Goal: Information Seeking & Learning: Learn about a topic

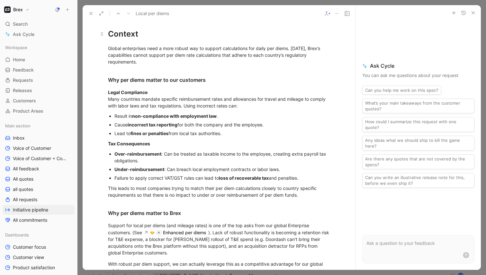
scroll to position [93, 0]
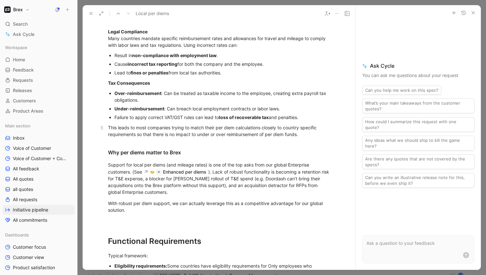
scroll to position [124, 0]
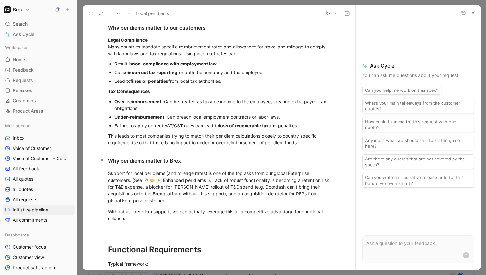
click at [210, 162] on div "Why per diems matter to Brex" at bounding box center [219, 161] width 222 height 8
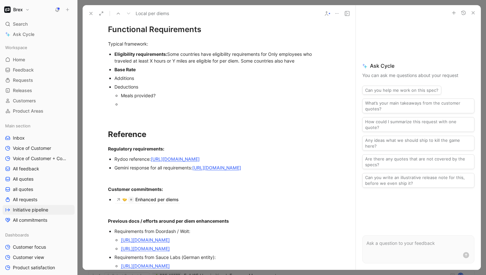
scroll to position [352, 0]
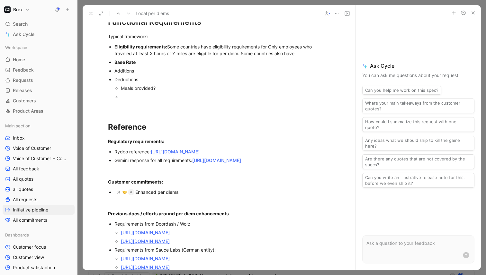
click at [170, 49] on div "Eligibility requirements: Some countries have eligibility requirements for Only…" at bounding box center [222, 49] width 216 height 13
click at [161, 36] on div "Typical framework:" at bounding box center [219, 36] width 222 height 7
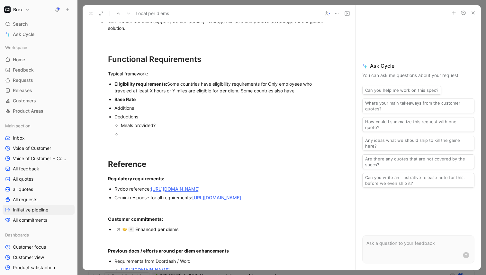
scroll to position [306, 0]
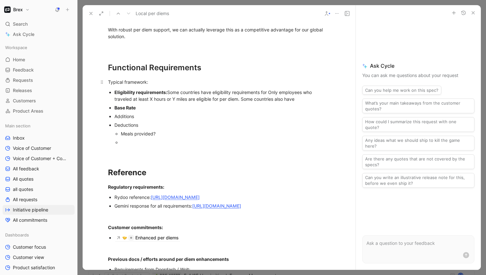
click at [116, 83] on div "Typical framework:" at bounding box center [219, 82] width 222 height 7
click at [200, 98] on div "Eligibility requirements: Some countries have eligibility requirements for Only…" at bounding box center [222, 95] width 216 height 13
click at [108, 83] on div "Typical framework:" at bounding box center [219, 82] width 222 height 7
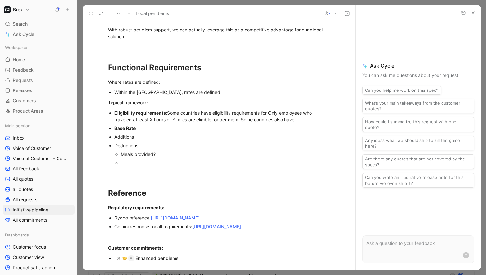
click at [193, 95] on div "Within the [GEOGRAPHIC_DATA], rates are defined" at bounding box center [222, 92] width 216 height 7
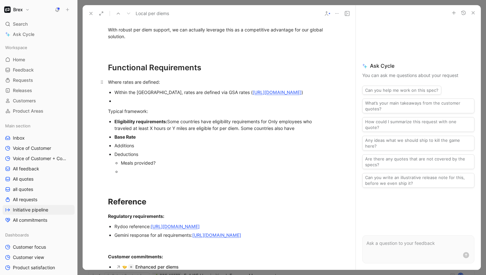
click at [162, 84] on div "Where rates are defined:" at bounding box center [219, 82] width 222 height 7
click at [130, 83] on div "Where rates are defined" at bounding box center [219, 82] width 222 height 7
click at [114, 83] on div "Where rates are defined" at bounding box center [219, 82] width 222 height 7
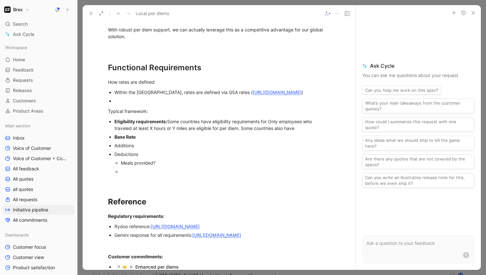
click at [122, 104] on div at bounding box center [222, 101] width 216 height 7
click at [125, 82] on div "How rates are defined" at bounding box center [219, 82] width 222 height 7
click at [142, 113] on p "Typical framework:" at bounding box center [219, 111] width 247 height 11
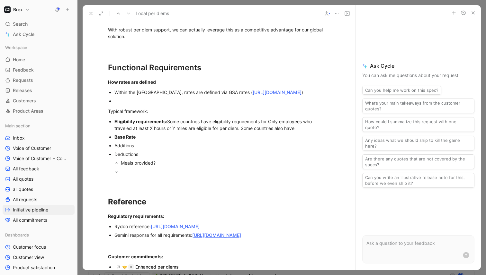
click at [124, 104] on div at bounding box center [222, 101] width 216 height 7
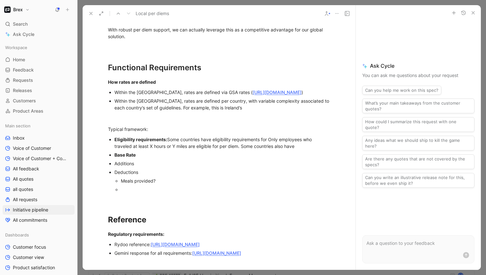
click at [217, 111] on div "Within the [GEOGRAPHIC_DATA], rates are defined per country, with variable comp…" at bounding box center [222, 104] width 216 height 13
drag, startPoint x: 214, startPoint y: 115, endPoint x: 180, endPoint y: 116, distance: 33.4
click at [180, 111] on div "Within the [GEOGRAPHIC_DATA], rates are defined per country, with variable comp…" at bounding box center [222, 104] width 216 height 13
click at [221, 111] on div "Within the [GEOGRAPHIC_DATA], rates are defined per country, with variable comp…" at bounding box center [222, 104] width 216 height 13
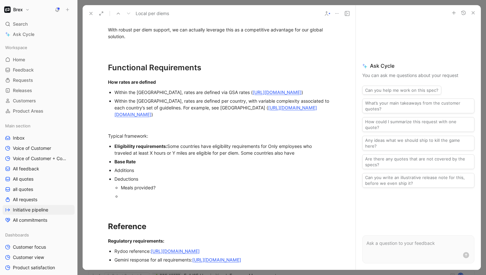
click at [180, 116] on div "Within the [GEOGRAPHIC_DATA], rates are defined per country, with variable comp…" at bounding box center [222, 108] width 216 height 20
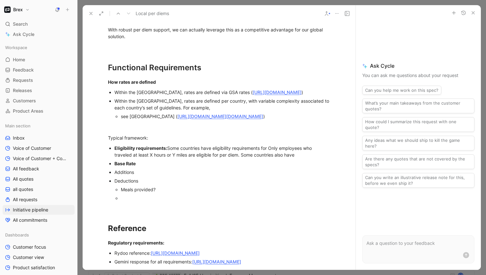
click at [124, 120] on div "see [GEOGRAPHIC_DATA] ( [URL][DOMAIN_NAME][DOMAIN_NAME] )" at bounding box center [226, 116] width 210 height 7
click at [147, 120] on div "Netherlands ( [URL][DOMAIN_NAME][DOMAIN_NAME] )" at bounding box center [226, 116] width 210 height 7
drag, startPoint x: 186, startPoint y: 130, endPoint x: 288, endPoint y: 124, distance: 102.1
click at [288, 120] on div "Netherlands: [URL][DOMAIN_NAME]" at bounding box center [226, 116] width 210 height 7
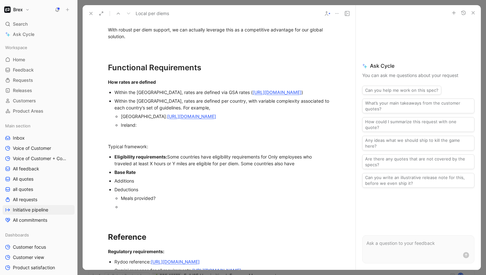
click at [145, 129] on div "Ireland:" at bounding box center [226, 125] width 210 height 7
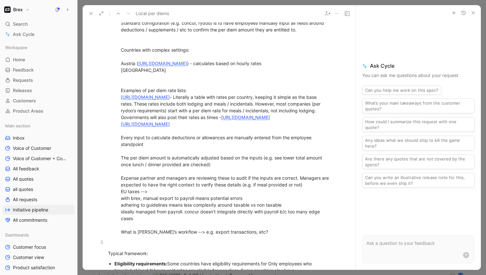
scroll to position [412, 0]
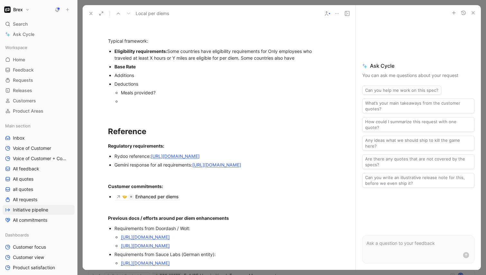
click at [170, 96] on div "Meals provided?" at bounding box center [226, 92] width 210 height 7
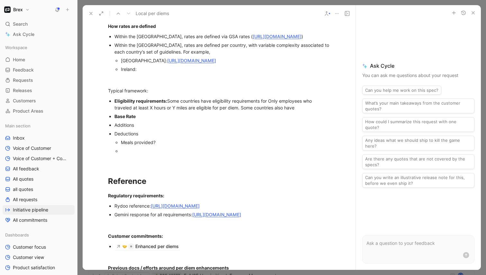
scroll to position [359, 0]
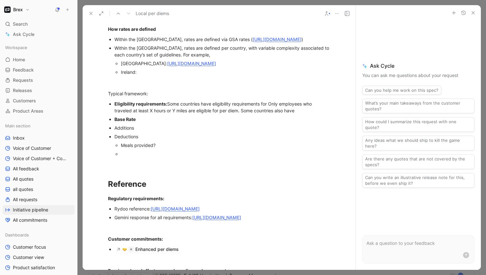
click at [144, 76] on div "Ireland:" at bounding box center [226, 72] width 210 height 7
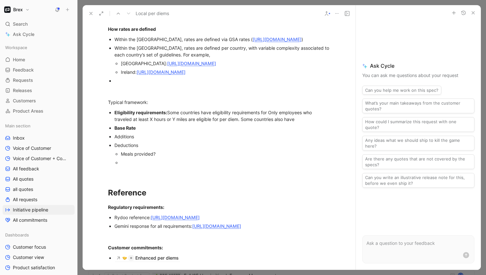
click at [195, 58] on div "Within the [GEOGRAPHIC_DATA], rates are defined per country, with variable comp…" at bounding box center [222, 51] width 216 height 13
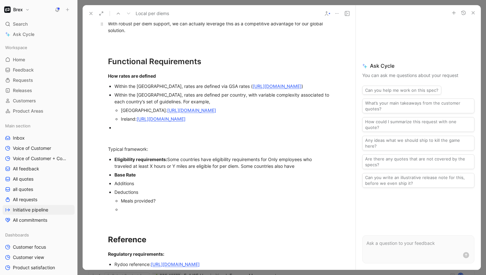
scroll to position [314, 0]
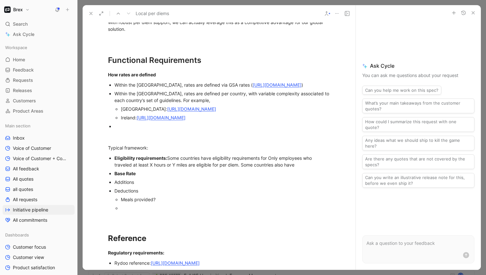
click at [122, 130] on div at bounding box center [222, 126] width 216 height 7
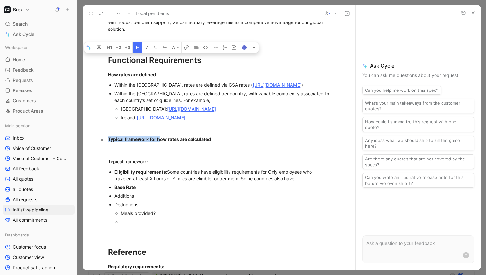
drag, startPoint x: 160, startPoint y: 152, endPoint x: 107, endPoint y: 153, distance: 53.0
click at [107, 145] on p "Typical framework for how rates are calculated" at bounding box center [219, 139] width 247 height 11
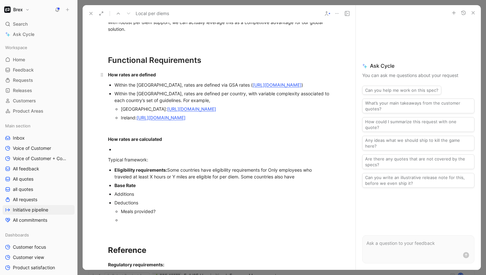
click at [122, 76] on strong "How rates are defined" at bounding box center [132, 74] width 48 height 5
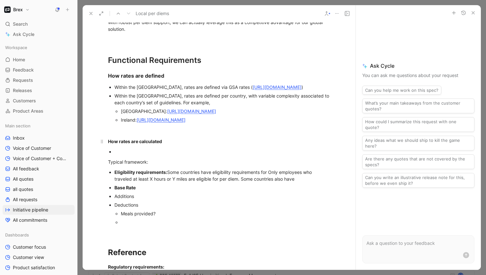
click at [131, 144] on strong "How rates are calculated" at bounding box center [135, 141] width 54 height 5
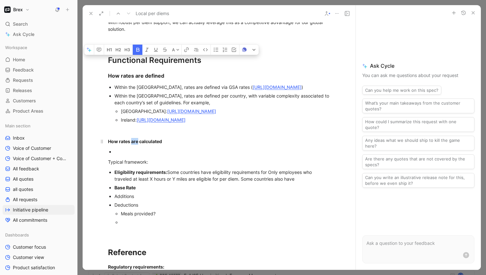
click at [131, 144] on strong "How rates are calculated" at bounding box center [135, 141] width 54 height 5
click at [127, 52] on icon "button" at bounding box center [127, 49] width 5 height 5
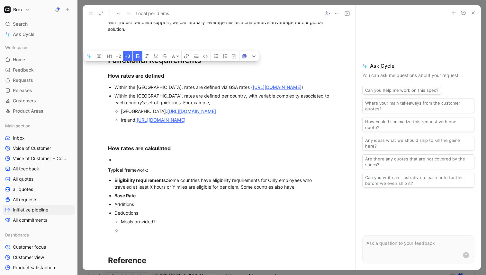
click at [127, 163] on div at bounding box center [222, 160] width 216 height 7
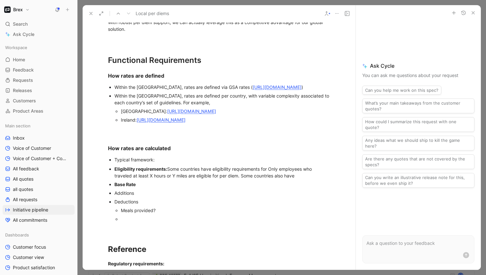
drag, startPoint x: 108, startPoint y: 184, endPoint x: 162, endPoint y: 186, distance: 53.7
click at [134, 163] on div "Typical framework:" at bounding box center [222, 160] width 216 height 7
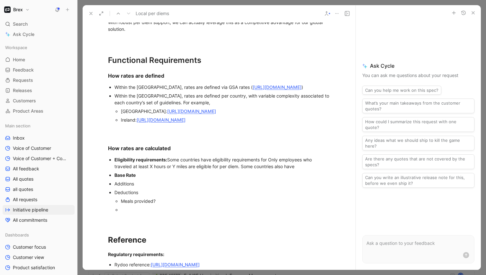
click at [216, 170] on div "Eligibility requirements: Some countries have eligibility requirements for Only…" at bounding box center [222, 163] width 216 height 13
drag, startPoint x: 303, startPoint y: 181, endPoint x: 266, endPoint y: 175, distance: 37.0
click at [266, 170] on div "Eligibility requirements: Some countries have eligibility requirements for Only…" at bounding box center [222, 163] width 216 height 13
click at [221, 170] on div "Eligibility requirements: Some countries have eligibility requirements for Only…" at bounding box center [222, 163] width 216 height 13
drag, startPoint x: 168, startPoint y: 174, endPoint x: 297, endPoint y: 180, distance: 129.0
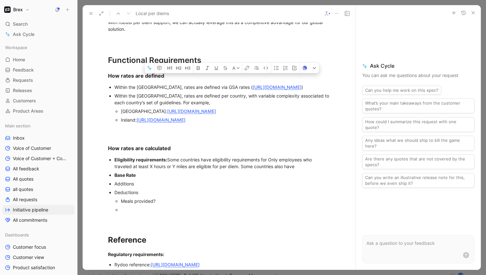
click at [297, 170] on div "Eligibility requirements: Some countries have eligibility requirements for Only…" at bounding box center [222, 163] width 216 height 13
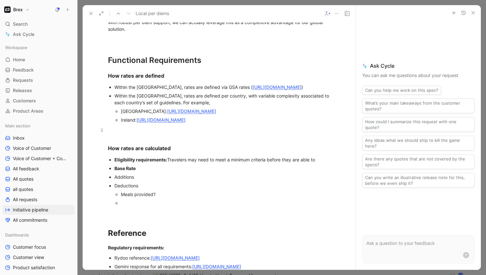
click at [133, 134] on div at bounding box center [219, 130] width 222 height 7
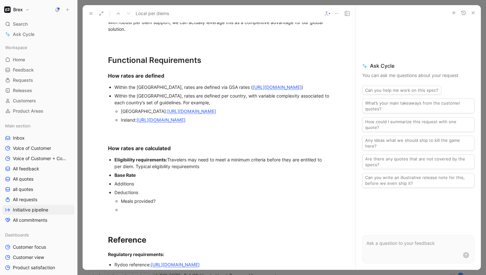
click at [142, 170] on div "Eligibility requirements: Travelers may need to meet a minimum criteria before …" at bounding box center [222, 163] width 216 height 13
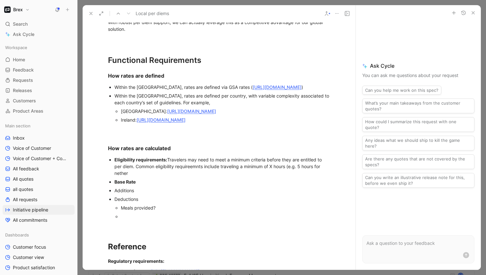
click at [126, 115] on div "Netherlands: [URL][DOMAIN_NAME]" at bounding box center [226, 111] width 210 height 7
click at [122, 177] on div "Eligibility requirements: Travelers may need to meet a minimum criteria before …" at bounding box center [222, 167] width 216 height 20
click at [193, 177] on div "Eligibility requirements: Travelers may need to meet a minimum criteria before …" at bounding box center [222, 167] width 216 height 20
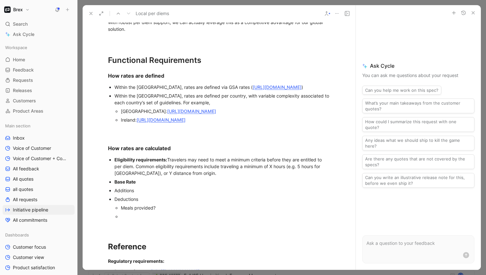
click at [132, 177] on div "Eligibility requirements: Travelers may need to meet a minimum criteria before …" at bounding box center [222, 167] width 216 height 20
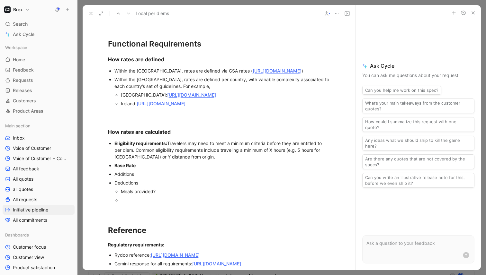
scroll to position [332, 0]
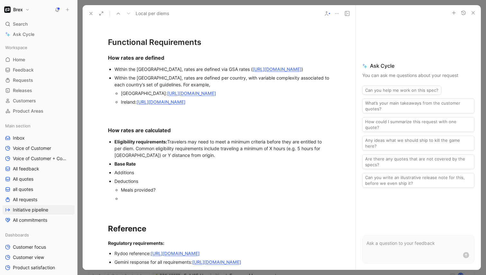
click at [147, 167] on div "Base Rate" at bounding box center [222, 164] width 216 height 7
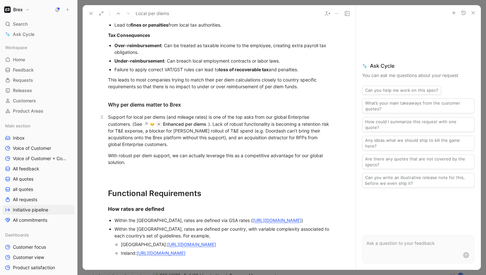
scroll to position [170, 0]
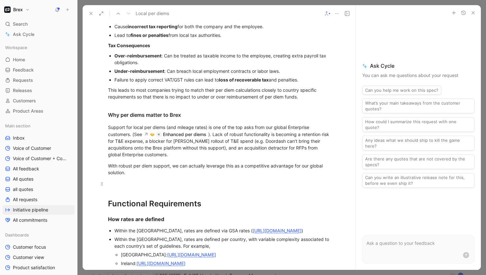
click at [157, 187] on div at bounding box center [219, 184] width 222 height 7
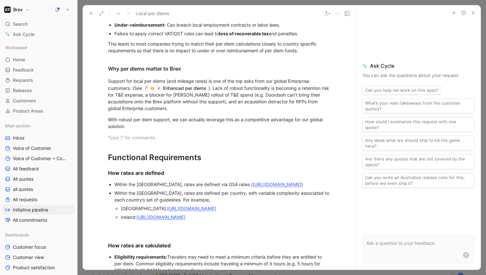
scroll to position [221, 0]
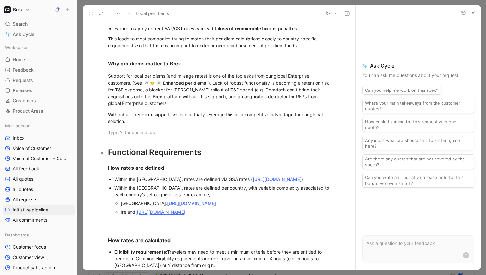
click at [214, 152] on div "Functional Requirements" at bounding box center [219, 153] width 222 height 12
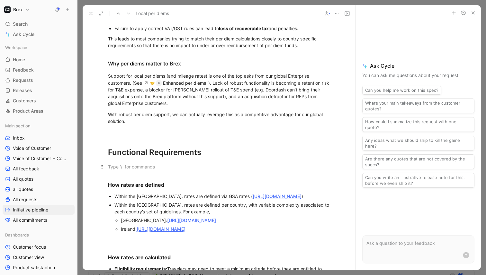
click at [112, 167] on div at bounding box center [219, 167] width 222 height 7
click at [114, 167] on div "Scope" at bounding box center [219, 167] width 222 height 7
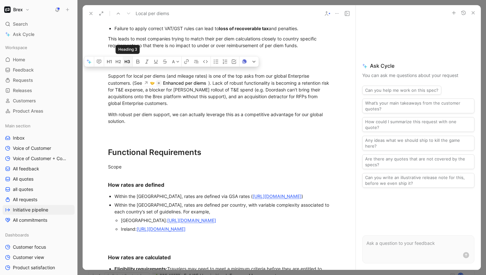
click at [128, 64] on icon "button" at bounding box center [127, 61] width 5 height 5
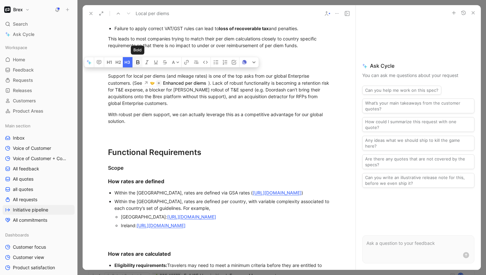
click at [139, 65] on icon "button" at bounding box center [137, 62] width 5 height 5
click at [134, 167] on div "Scope" at bounding box center [219, 168] width 222 height 8
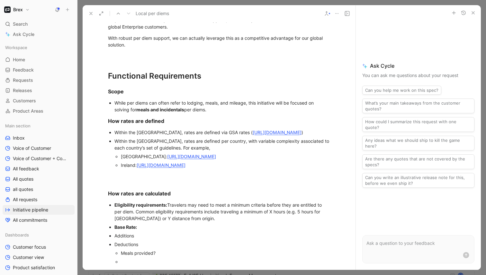
scroll to position [303, 0]
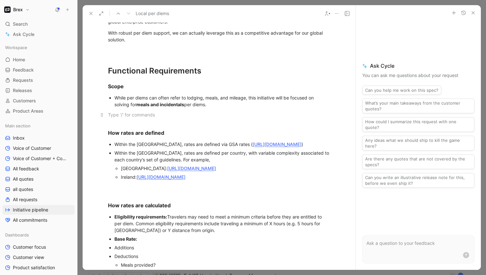
click at [246, 112] on div at bounding box center [219, 115] width 222 height 7
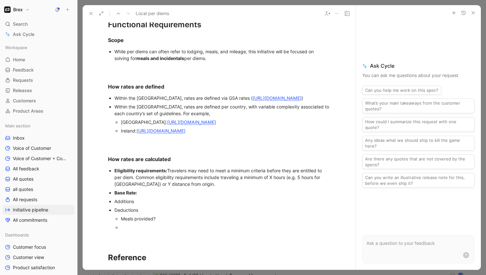
scroll to position [353, 0]
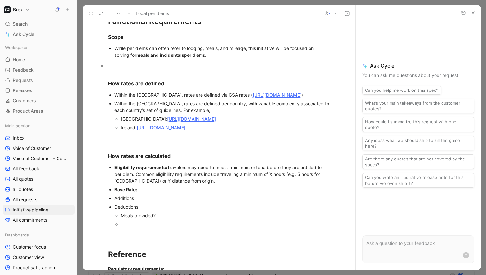
click at [119, 68] on div at bounding box center [219, 65] width 222 height 7
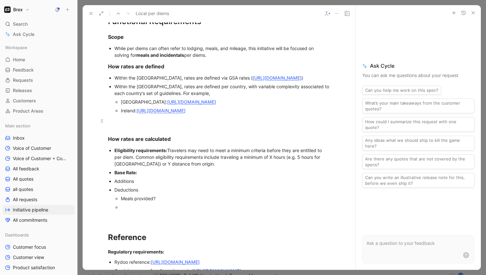
click at [124, 126] on p at bounding box center [219, 121] width 247 height 11
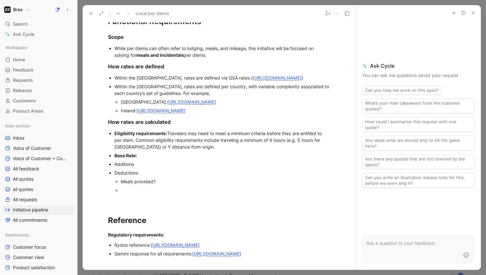
click at [182, 168] on div "Additions" at bounding box center [222, 164] width 216 height 7
click at [183, 159] on div "Base Rate:" at bounding box center [222, 155] width 216 height 7
click at [220, 150] on div "Eligibility requirements: Travelers may need to meet a minimum criteria before …" at bounding box center [222, 140] width 216 height 20
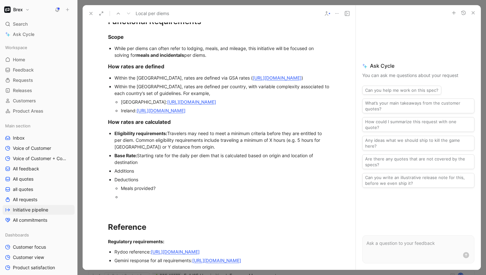
click at [271, 166] on div "Base Rate: Starting rate for the daily per diem that is calculated based on ori…" at bounding box center [222, 158] width 216 height 13
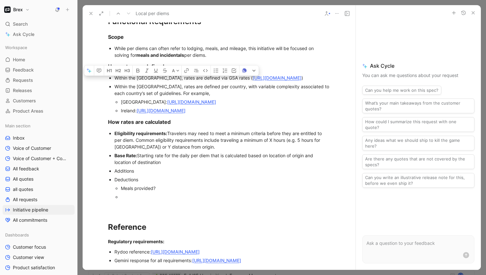
drag, startPoint x: 113, startPoint y: 177, endPoint x: 137, endPoint y: 175, distance: 23.2
click at [137, 175] on ul "Eligibility requirements: Travelers may need to meet a minimum criteria before …" at bounding box center [219, 165] width 247 height 72
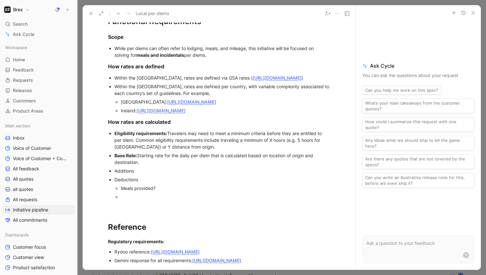
click at [122, 175] on div "Additions" at bounding box center [222, 171] width 216 height 7
click at [145, 175] on div "Additions" at bounding box center [222, 171] width 216 height 7
drag, startPoint x: 114, startPoint y: 184, endPoint x: 167, endPoint y: 185, distance: 53.0
click at [167, 175] on div "Additions and Deductions:" at bounding box center [222, 171] width 216 height 7
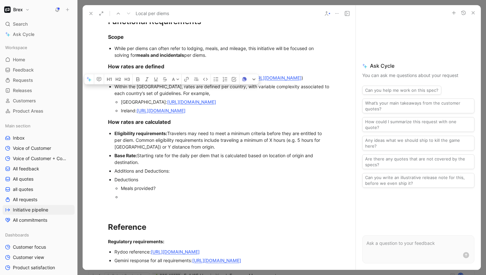
click at [169, 175] on div "Additions and Deductions:" at bounding box center [222, 171] width 216 height 7
drag, startPoint x: 169, startPoint y: 186, endPoint x: 118, endPoint y: 187, distance: 51.1
click at [118, 175] on div "Additions and Deductions:" at bounding box center [222, 171] width 216 height 7
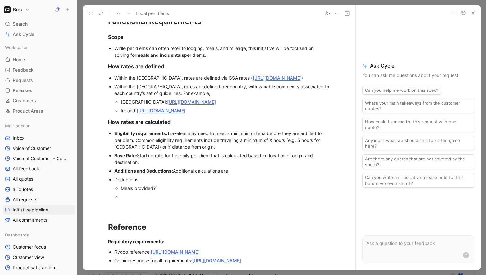
click at [164, 166] on div "Base Rate: Starting rate for the daily per diem that is calculated based on loc…" at bounding box center [222, 158] width 216 height 13
click at [217, 166] on div "Base Rate: Starting rate for the daily per diem that is calculated based on loc…" at bounding box center [222, 158] width 216 height 13
click at [147, 183] on div "Deductions" at bounding box center [222, 179] width 216 height 7
click at [242, 175] on div "Additions and Deductions: Additional calculations are" at bounding box center [222, 171] width 216 height 7
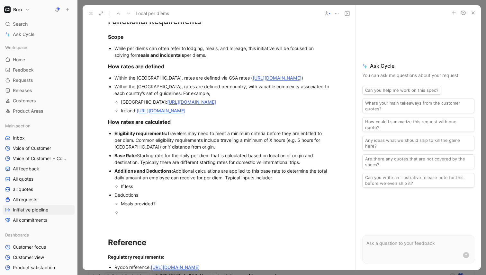
click at [259, 181] on div "Additions and Deductions: Additional calculations are applied to this base rate…" at bounding box center [222, 174] width 216 height 13
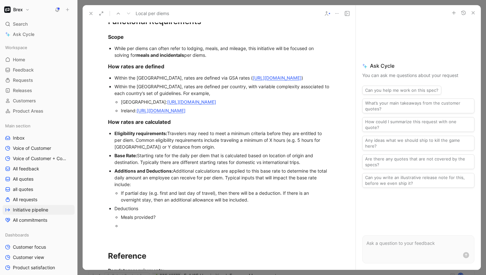
click at [126, 174] on strong "Additions and Deductions:" at bounding box center [143, 170] width 58 height 5
click at [260, 203] on div "If partial day (e.g. first and last day of travel), then there will be a deduct…" at bounding box center [226, 196] width 210 height 13
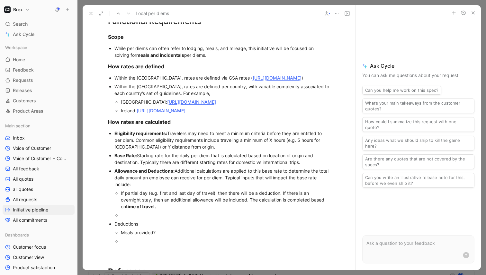
click at [156, 210] on strong "time of travel." at bounding box center [141, 206] width 30 height 5
click at [135, 219] on div at bounding box center [226, 215] width 210 height 7
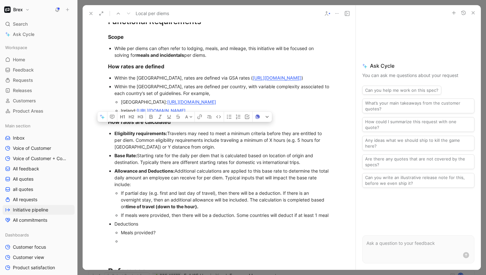
drag, startPoint x: 197, startPoint y: 236, endPoint x: 238, endPoint y: 230, distance: 41.2
click at [238, 219] on div "If meals were provided, then there will be a deduction. Some countries will ded…" at bounding box center [226, 215] width 210 height 7
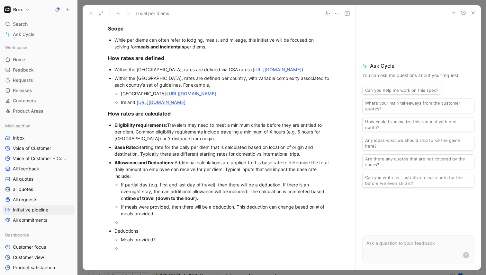
scroll to position [340, 0]
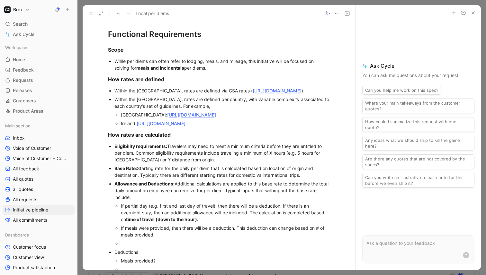
click at [172, 126] on span "[URL][DOMAIN_NAME]" at bounding box center [161, 123] width 49 height 5
click at [185, 126] on span "[URL][DOMAIN_NAME]" at bounding box center [161, 123] width 49 height 5
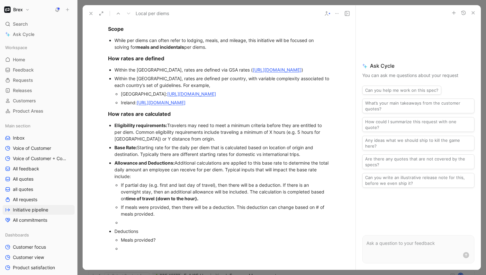
scroll to position [374, 0]
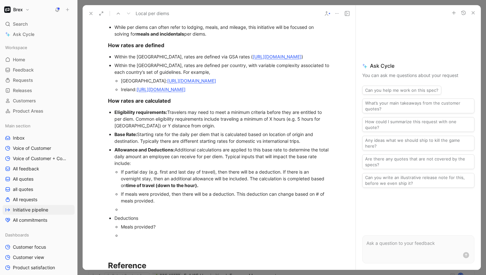
click at [210, 189] on div "If partial day (e.g. first and last day of travel), then there will be a deduct…" at bounding box center [226, 179] width 210 height 20
click at [250, 189] on div "If partial day (e.g. first and last day of travel), then there will be a deduct…" at bounding box center [226, 179] width 210 height 20
drag, startPoint x: 250, startPoint y: 192, endPoint x: 131, endPoint y: 199, distance: 119.1
click at [131, 189] on div "If partial day (e.g. first and last day of travel), then there will be a deduct…" at bounding box center [226, 179] width 210 height 20
click at [310, 145] on div "Base Rate: Starting rate for the daily per diem that is calculated based on loc…" at bounding box center [222, 137] width 216 height 13
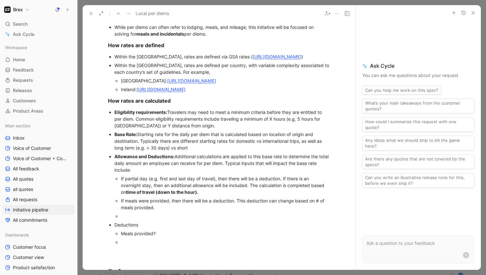
click at [129, 151] on div "Base Rate: Starting rate for the daily per diem that is calculated based on loc…" at bounding box center [222, 141] width 216 height 20
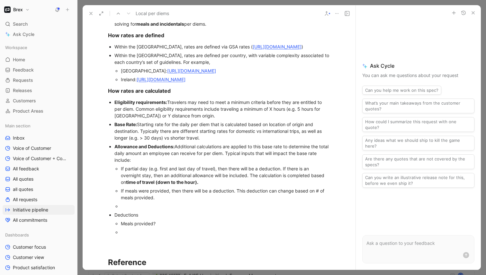
scroll to position [389, 0]
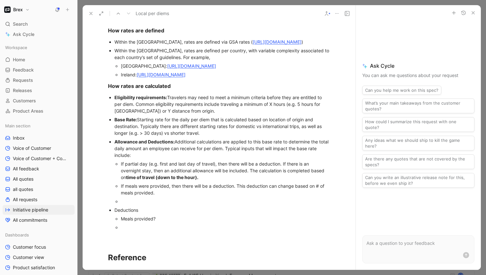
click at [209, 181] on div "If partial day (e.g. first and last day of travel), then there will be a deduct…" at bounding box center [226, 171] width 210 height 20
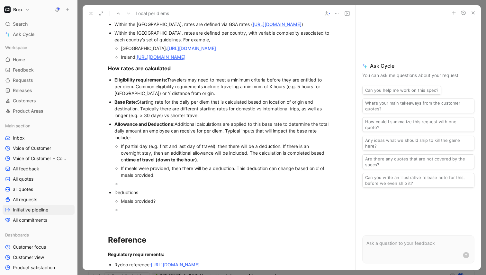
scroll to position [416, 0]
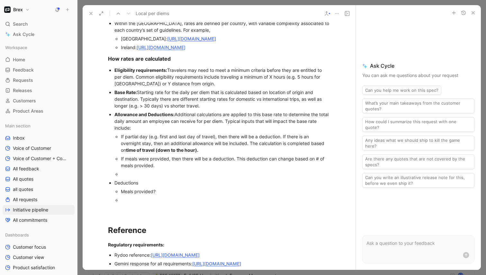
click at [166, 169] on div "If meals were provided, then there will be a deduction. This deduction can chan…" at bounding box center [226, 162] width 210 height 13
click at [158, 178] on div at bounding box center [226, 174] width 210 height 7
click at [207, 109] on div "Base Rate: Starting rate for the daily per diem that is calculated based on loc…" at bounding box center [222, 99] width 216 height 20
drag, startPoint x: 215, startPoint y: 119, endPoint x: 301, endPoint y: 114, distance: 85.9
click at [301, 109] on div "Base Rate: Starting rate for the daily per diem that is calculated based on loc…" at bounding box center [222, 99] width 216 height 20
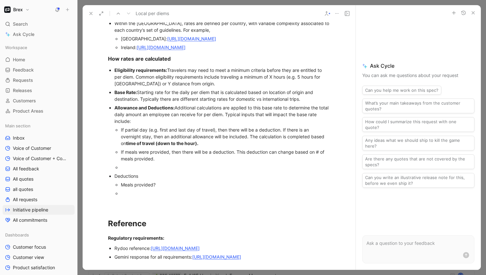
click at [148, 171] on div at bounding box center [226, 167] width 210 height 7
click at [166, 162] on div "If meals were provided, then there will be a deduction. This deduction can chan…" at bounding box center [226, 155] width 210 height 13
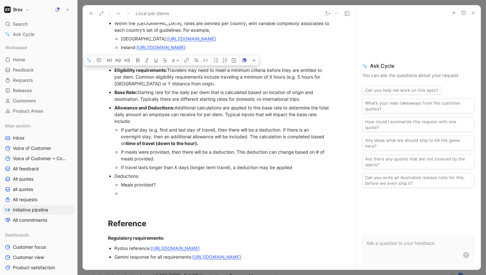
drag, startPoint x: 125, startPoint y: 166, endPoint x: 169, endPoint y: 165, distance: 43.7
click at [169, 162] on div "If meals were provided, then there will be a deduction. This deduction can chan…" at bounding box center [226, 155] width 210 height 13
click at [167, 171] on div "If travel lasts longer than X days (longer term travel), a deduction may be app…" at bounding box center [226, 167] width 210 height 7
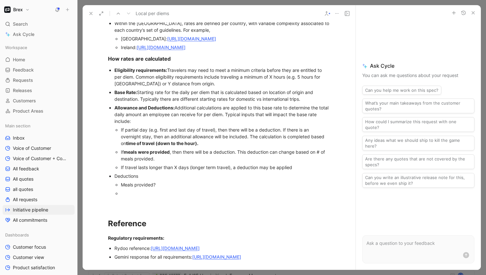
click at [305, 171] on div "If travel lasts longer than X days (longer term travel), a deduction may be app…" at bounding box center [226, 167] width 210 height 7
click at [130, 171] on div "If travel lasts longer than X days (longer term travel), a deduction may be app…" at bounding box center [226, 167] width 210 height 7
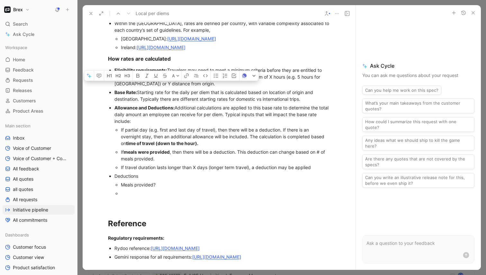
drag, startPoint x: 125, startPoint y: 182, endPoint x: 137, endPoint y: 183, distance: 12.2
click at [137, 171] on div "If travel duration lasts longer than X days (longer term travel), a deduction m…" at bounding box center [226, 167] width 210 height 7
drag, startPoint x: 133, startPoint y: 182, endPoint x: 159, endPoint y: 183, distance: 25.7
click at [159, 171] on div "If the trip duration lasts longer than X days (longer term travel), a deduction…" at bounding box center [226, 167] width 210 height 7
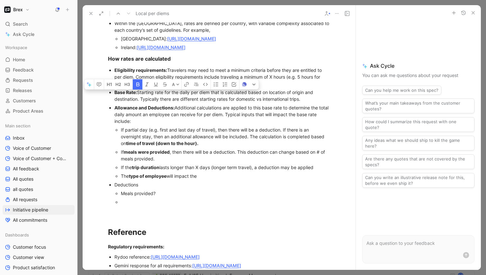
drag, startPoint x: 130, startPoint y: 190, endPoint x: 166, endPoint y: 190, distance: 35.7
click at [166, 180] on div "The type of employee will impact the" at bounding box center [226, 176] width 210 height 7
click at [219, 147] on div "If partial day (e.g. first and last day of travel), then there will be a deduct…" at bounding box center [226, 137] width 210 height 20
click at [211, 180] on div "The type of employee will impact the" at bounding box center [226, 176] width 210 height 7
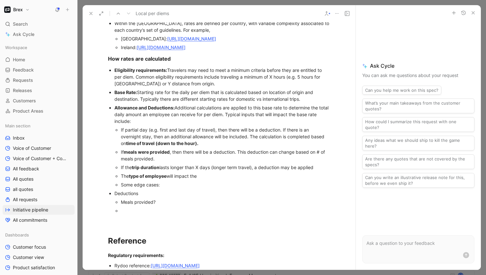
click at [196, 87] on div "Eligibility requirements: Travelers may need to meet a minimum criteria before …" at bounding box center [222, 77] width 216 height 20
click at [136, 87] on div "Eligibility requirements: Travelers may need to meet a minimum criteria before …" at bounding box center [222, 77] width 216 height 20
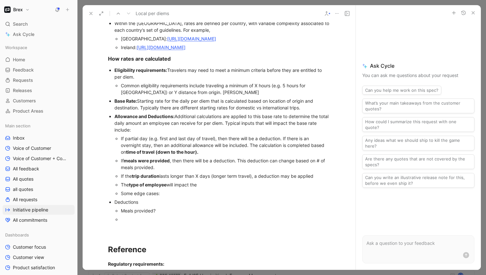
click at [176, 96] on div "Common eligibility requirements include traveling a minimum of X hours (e.g. 5 …" at bounding box center [226, 88] width 210 height 13
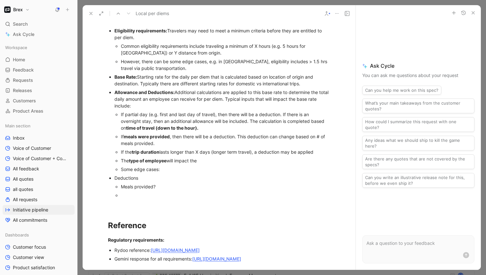
scroll to position [471, 0]
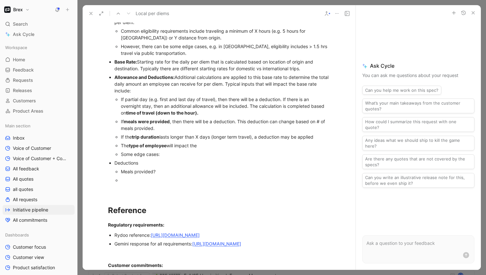
click at [203, 158] on div "Some edge cases:" at bounding box center [226, 154] width 210 height 7
click at [148, 158] on div "Some edge cases:" at bounding box center [226, 154] width 210 height 7
click at [206, 149] on div "The type of employee will impact the" at bounding box center [226, 145] width 210 height 7
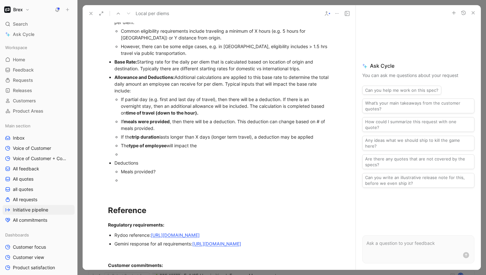
click at [173, 149] on div "The type of employee will impact the" at bounding box center [226, 145] width 210 height 7
click at [164, 148] on strong "type of employee" at bounding box center [148, 145] width 38 height 5
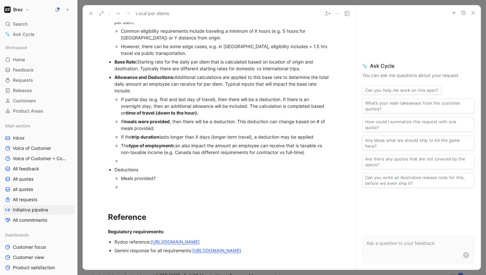
click at [151, 165] on div at bounding box center [226, 161] width 210 height 7
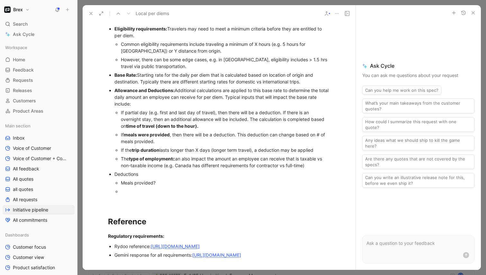
scroll to position [453, 0]
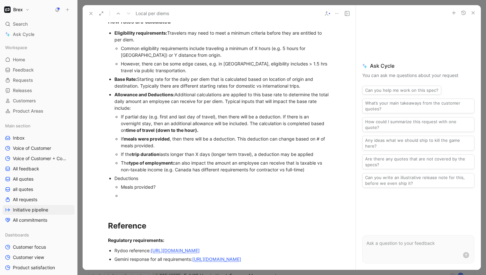
click at [223, 134] on div "If partial day (e.g. first and last day of travel), then there will be a deduct…" at bounding box center [226, 123] width 210 height 20
click at [212, 149] on div "If meals were provided , then there will be a deduction. This deduction can cha…" at bounding box center [226, 142] width 210 height 13
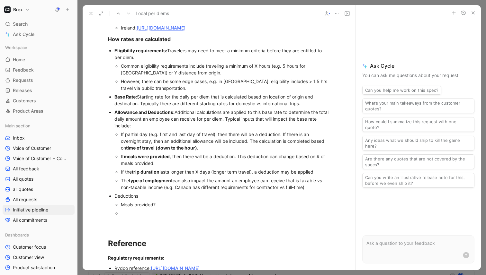
scroll to position [431, 0]
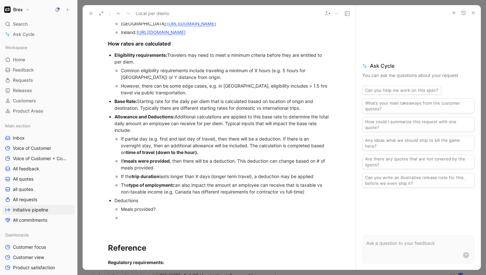
click at [236, 112] on div "Base Rate: Starting rate for the daily per diem that is calculated based on loc…" at bounding box center [222, 104] width 216 height 13
drag, startPoint x: 271, startPoint y: 116, endPoint x: 138, endPoint y: 121, distance: 133.5
click at [138, 112] on div "Base Rate: Starting rate for the daily per diem that is calculated based on loc…" at bounding box center [222, 104] width 216 height 13
click at [226, 112] on div "Base Rate: Starting rate for the daily per diem that is calculated based on loc…" at bounding box center [222, 104] width 216 height 13
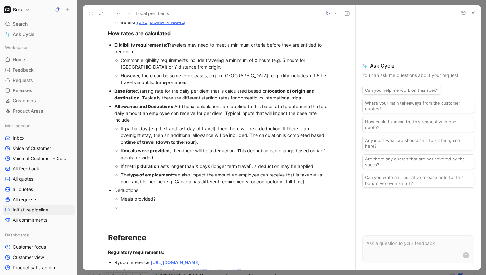
scroll to position [442, 0]
click at [313, 184] on div "The type of employment can also impact the amount an employee can receive that …" at bounding box center [226, 177] width 210 height 13
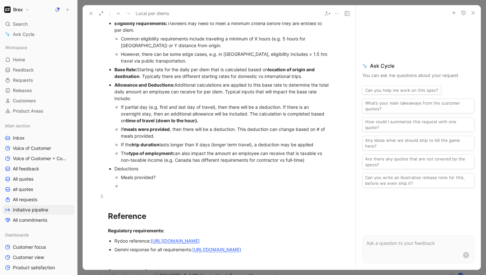
scroll to position [471, 0]
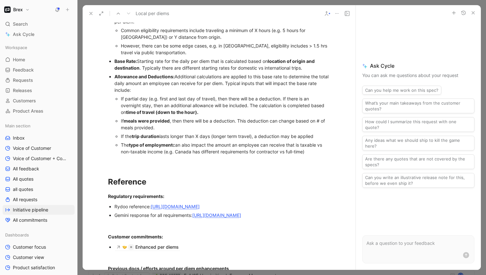
drag, startPoint x: 115, startPoint y: 174, endPoint x: 131, endPoint y: 194, distance: 25.8
click at [321, 155] on div "The type of employment can also impact the amount an employee can receive that …" at bounding box center [226, 148] width 210 height 13
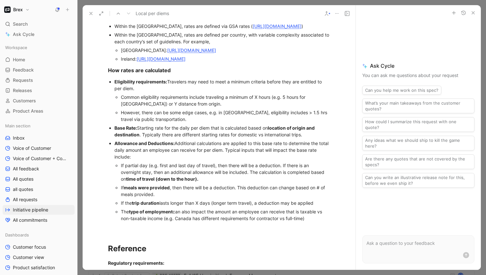
scroll to position [410, 0]
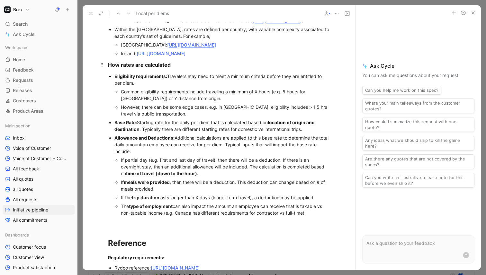
click at [182, 69] on div "How rates are calculated" at bounding box center [219, 65] width 222 height 8
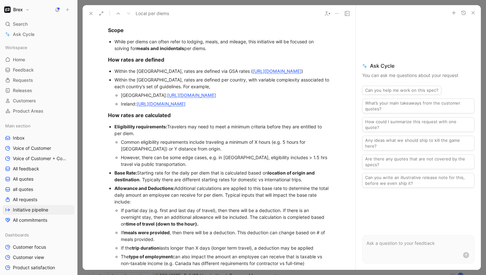
scroll to position [369, 0]
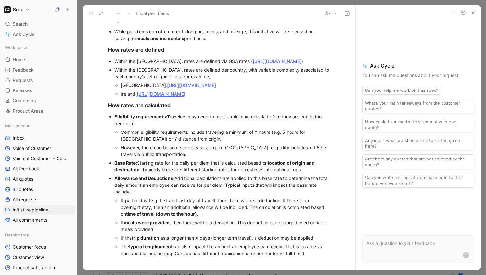
click at [223, 97] on div "Ireland: [URL][DOMAIN_NAME]" at bounding box center [226, 94] width 210 height 7
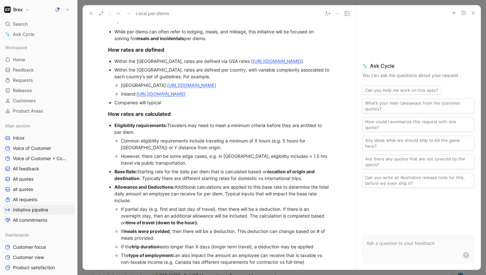
click at [121, 106] on div "Companies will typical" at bounding box center [222, 102] width 216 height 7
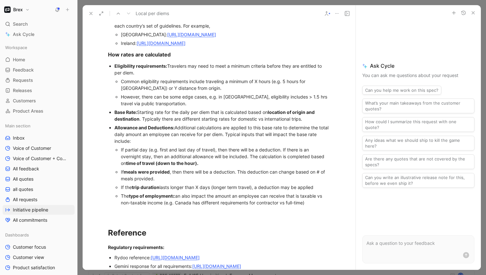
scroll to position [421, 0]
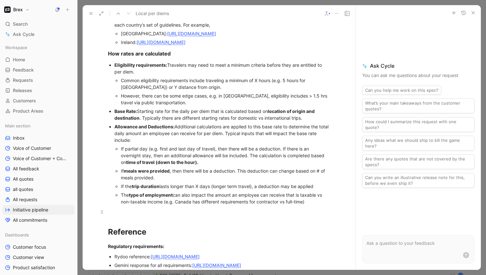
click at [120, 216] on div at bounding box center [219, 212] width 222 height 7
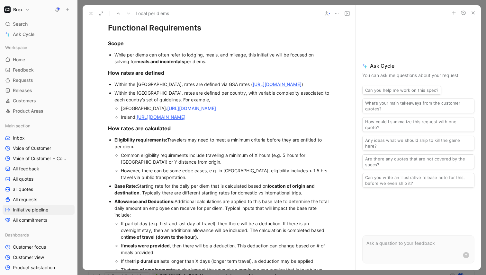
scroll to position [348, 0]
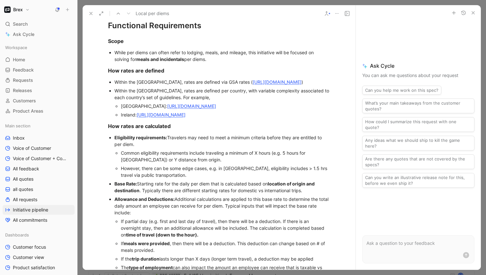
click at [220, 61] on div "While per diems can often refer to lodging, meals, and mileage, this initiative…" at bounding box center [222, 55] width 216 height 13
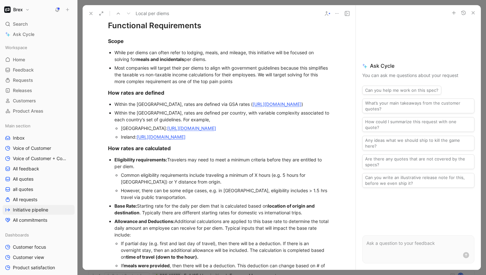
drag, startPoint x: 277, startPoint y: 85, endPoint x: 281, endPoint y: 76, distance: 8.7
click at [281, 76] on div "Most companies will target their per diems to align with government guidelines …" at bounding box center [222, 75] width 216 height 20
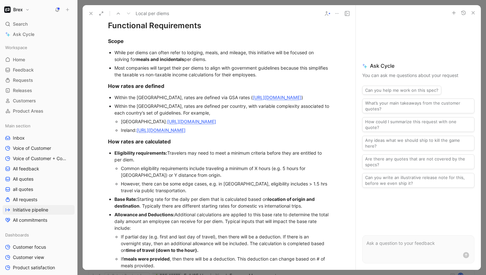
click at [114, 67] on div "Most companies will target their per diems to align with government guidelines …" at bounding box center [222, 71] width 216 height 13
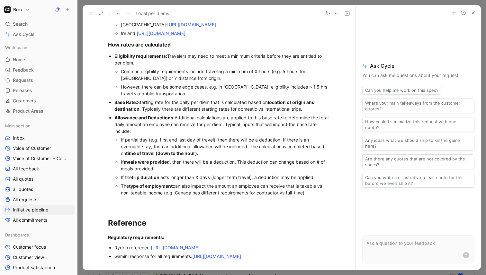
scroll to position [466, 0]
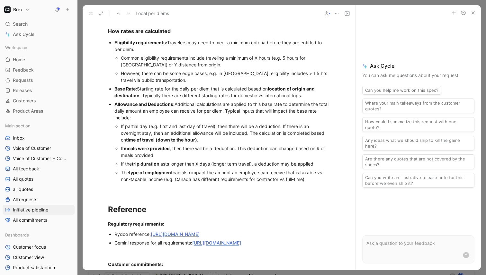
click at [238, 99] on div "Base Rate: Starting rate for the daily per diem that is calculated based on loc…" at bounding box center [222, 91] width 216 height 13
click at [310, 99] on div "Base Rate: Starting rate for the daily per diem that is calculated based on loc…" at bounding box center [222, 91] width 216 height 13
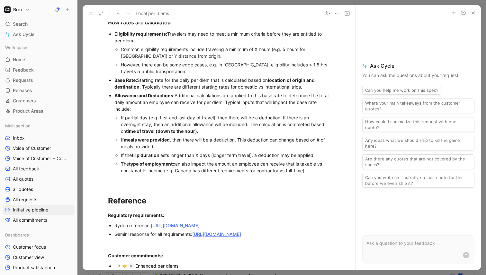
scroll to position [478, 0]
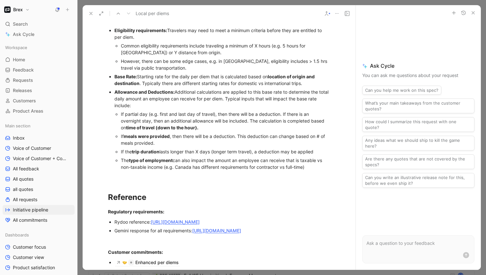
click at [313, 171] on div "The type of employment can also impact the amount an employee can receive that …" at bounding box center [226, 163] width 210 height 13
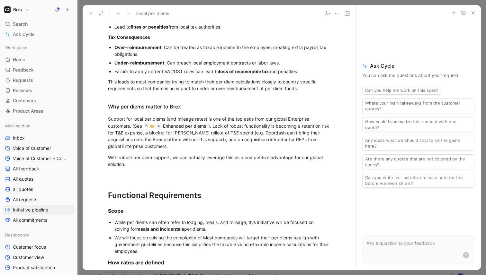
scroll to position [180, 0]
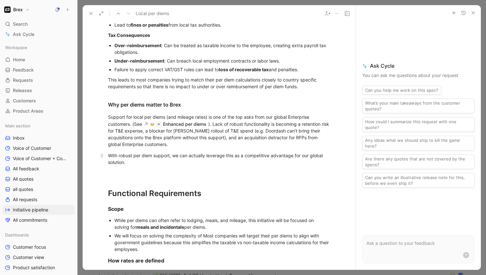
click at [176, 166] on div "With robust per diem support, we can actually leverage this as a competitive ad…" at bounding box center [219, 158] width 222 height 13
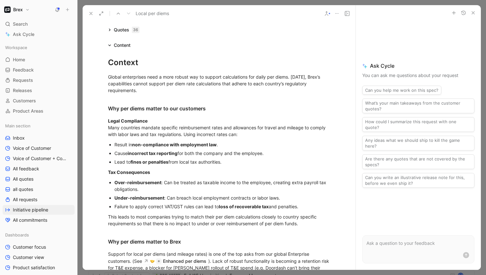
scroll to position [38, 0]
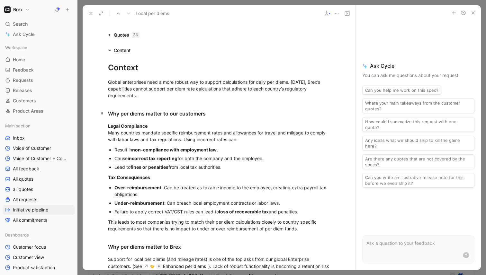
click at [109, 115] on div "Why per diems matter to our customers" at bounding box center [219, 114] width 222 height 8
click at [108, 82] on div "Global enterprises need a more robust way to support calculations for daily per…" at bounding box center [219, 89] width 222 height 20
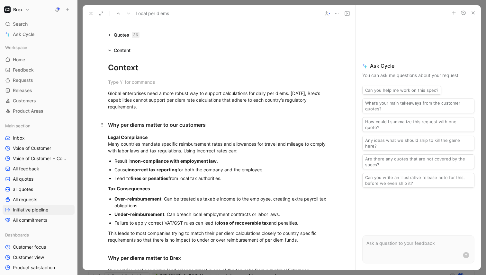
click at [112, 125] on div "Why per diems matter to our customers" at bounding box center [219, 125] width 222 height 8
copy div "Why"
click at [119, 80] on div at bounding box center [219, 82] width 222 height 7
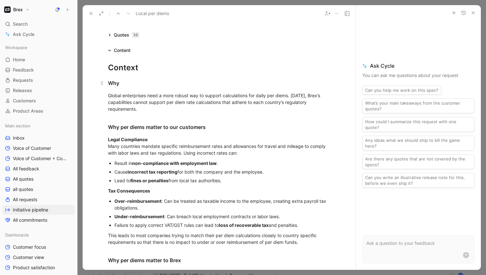
click at [114, 84] on div "Why" at bounding box center [219, 83] width 222 height 8
click at [188, 104] on div "Global enterprises need a more robust way to support calculations for daily per…" at bounding box center [219, 102] width 222 height 20
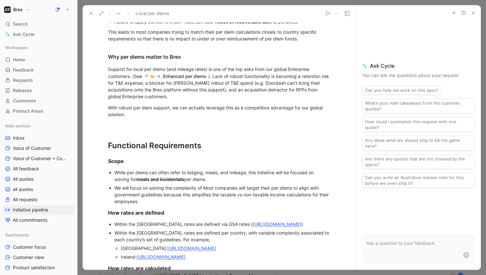
scroll to position [248, 0]
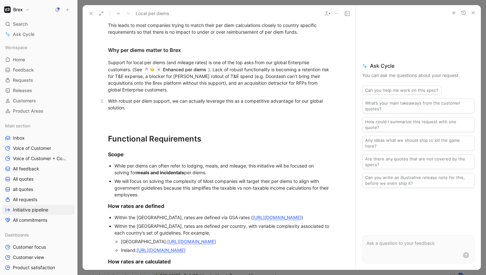
click at [215, 105] on div "With robust per diem support, we can actually leverage this as a competitive ad…" at bounding box center [219, 104] width 222 height 13
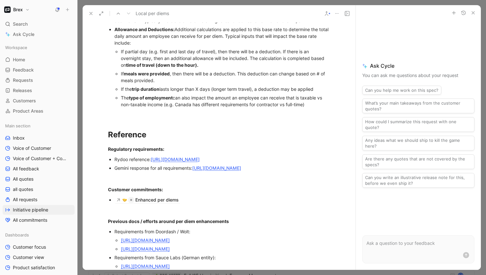
scroll to position [555, 0]
click at [150, 118] on div at bounding box center [219, 114] width 222 height 7
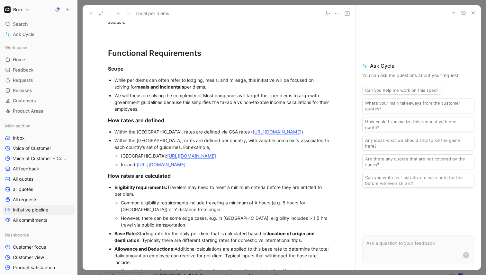
scroll to position [342, 0]
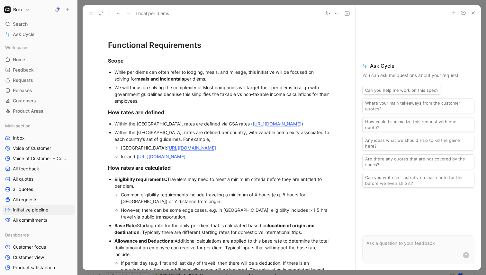
click at [156, 102] on div "We will focus on solving the complexity of Most companies will target their per…" at bounding box center [222, 94] width 216 height 20
click at [176, 100] on div "We will focus on solving the complexity of Most companies will target their per…" at bounding box center [222, 94] width 216 height 20
drag, startPoint x: 158, startPoint y: 100, endPoint x: 114, endPoint y: 89, distance: 45.8
click at [114, 89] on ul "While per diems can often refer to lodging, meals, and mileage, this initiative…" at bounding box center [219, 87] width 247 height 38
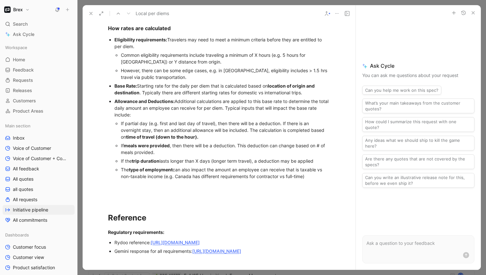
scroll to position [465, 0]
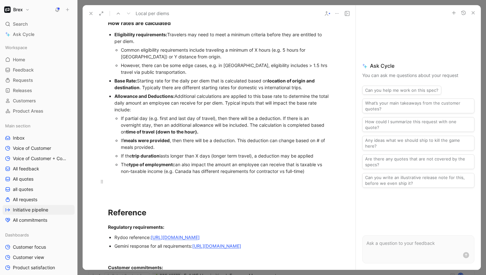
click at [119, 185] on div at bounding box center [219, 181] width 222 height 7
click at [112, 26] on strong "How rates are calculated" at bounding box center [139, 23] width 63 height 6
copy strong "How"
click at [126, 185] on div at bounding box center [219, 181] width 222 height 7
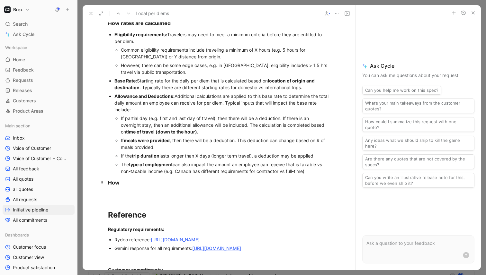
click at [113, 186] on strong "How" at bounding box center [114, 183] width 12 height 6
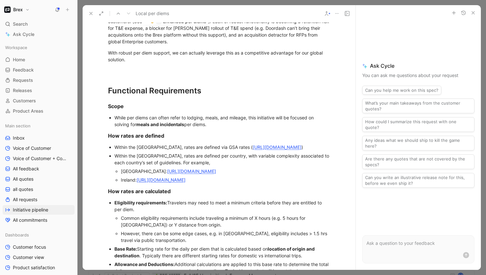
scroll to position [262, 0]
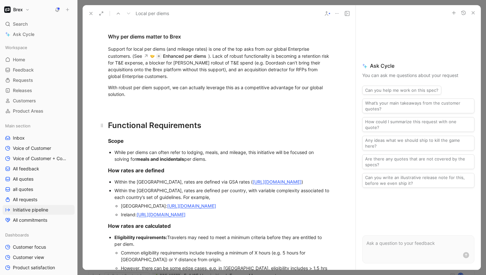
click at [128, 126] on div "Functional Requirements" at bounding box center [219, 126] width 222 height 12
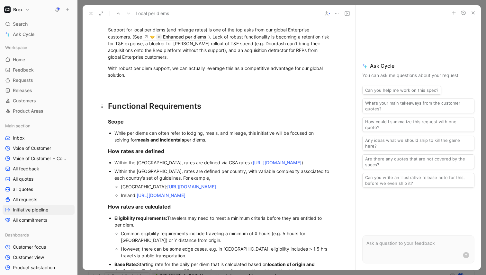
scroll to position [282, 0]
click at [144, 106] on div "Context on Per Diem Rate Calculations" at bounding box center [219, 106] width 222 height 12
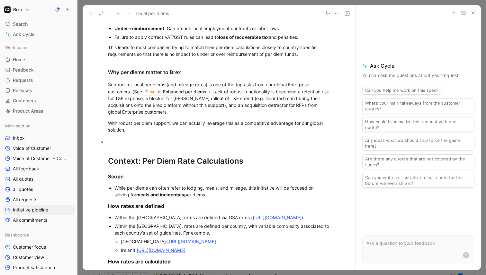
scroll to position [228, 0]
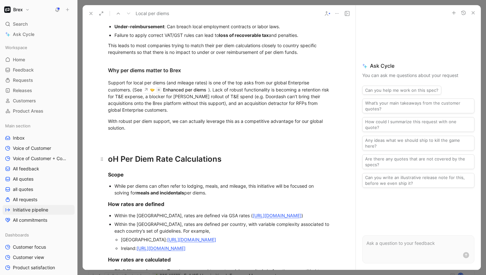
drag, startPoint x: 140, startPoint y: 160, endPoint x: 109, endPoint y: 159, distance: 30.9
click at [109, 159] on div "oH Per Diem Rate Calculations" at bounding box center [219, 160] width 222 height 12
click at [179, 161] on div "How Per Diem Rate Calculations" at bounding box center [219, 160] width 222 height 12
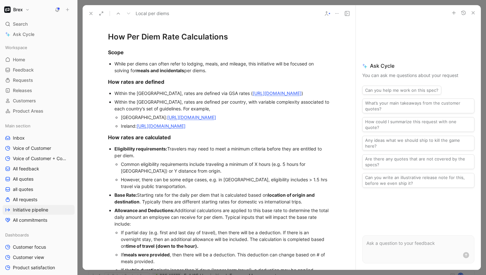
scroll to position [338, 0]
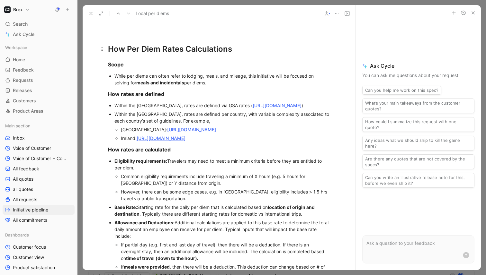
click at [197, 47] on div "How Per Diem Rates Calculations" at bounding box center [219, 49] width 222 height 12
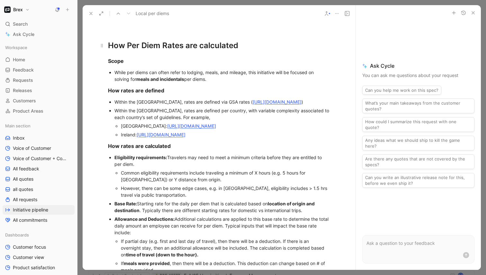
scroll to position [338, 0]
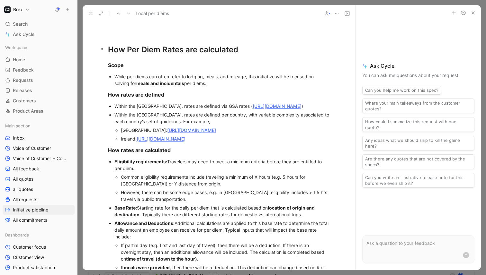
click at [130, 50] on div "How Per Diem Rates are calculated" at bounding box center [219, 50] width 222 height 12
click at [147, 49] on div "How per Diem Rates are calculated" at bounding box center [219, 50] width 222 height 12
click at [198, 48] on div "How per diem Rates are calculated" at bounding box center [219, 50] width 222 height 12
click at [167, 51] on div "How per diem Rates are calculated" at bounding box center [219, 50] width 222 height 12
drag, startPoint x: 238, startPoint y: 47, endPoint x: 181, endPoint y: 51, distance: 57.0
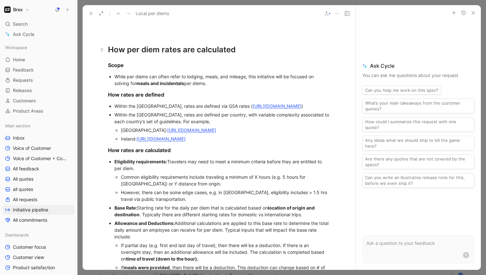
click at [181, 51] on div "How per diem rates are calculated" at bounding box center [219, 50] width 222 height 12
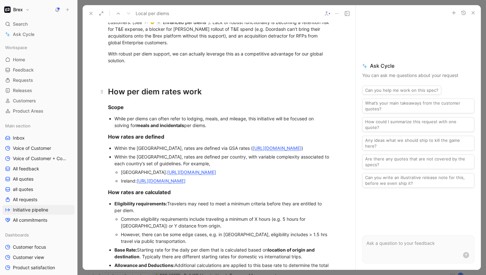
scroll to position [315, 0]
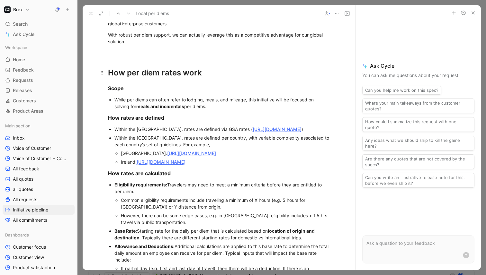
click at [189, 74] on div "How per diem rates work" at bounding box center [219, 73] width 222 height 12
click at [205, 75] on div "How per diem rates work" at bounding box center [219, 73] width 222 height 12
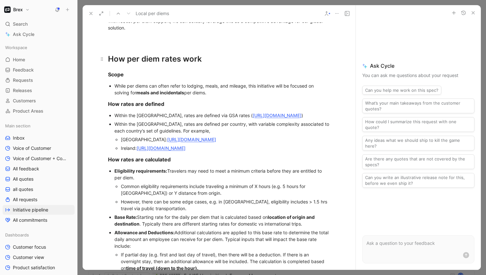
click at [170, 58] on div "How per diem rates work" at bounding box center [219, 59] width 222 height 12
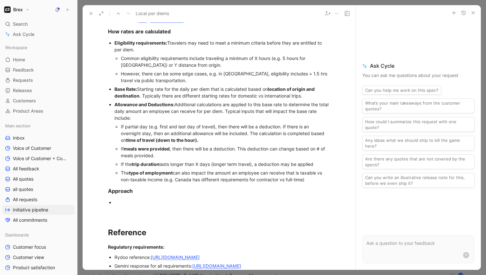
scroll to position [466, 0]
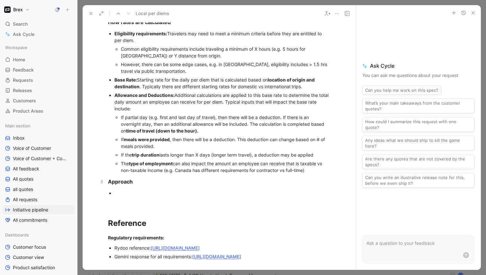
click at [109, 185] on strong "Approach" at bounding box center [120, 182] width 25 height 6
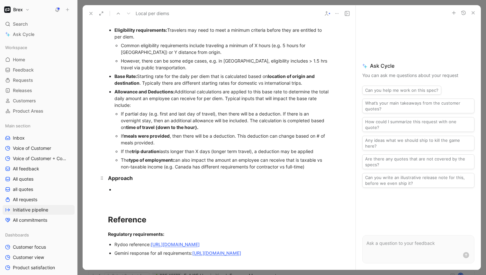
scroll to position [474, 0]
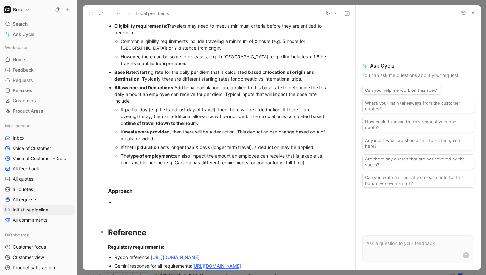
click at [126, 238] on strong "Reference" at bounding box center [127, 232] width 38 height 9
click at [117, 238] on strong "Reference" at bounding box center [127, 232] width 38 height 9
click at [120, 194] on strong "Approach" at bounding box center [120, 191] width 25 height 6
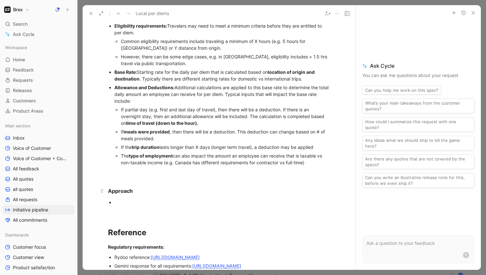
click at [120, 194] on strong "Approach" at bounding box center [120, 191] width 25 height 6
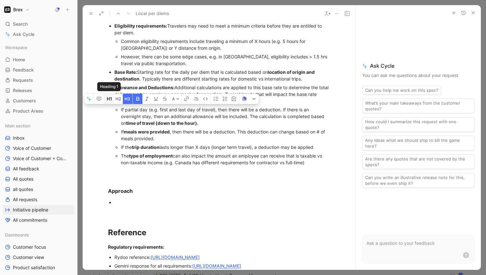
click at [109, 101] on icon "button" at bounding box center [108, 98] width 3 height 3
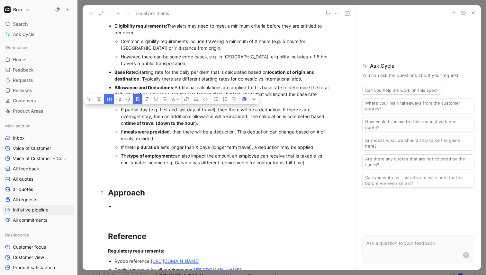
click at [153, 199] on div "Approach" at bounding box center [219, 193] width 222 height 12
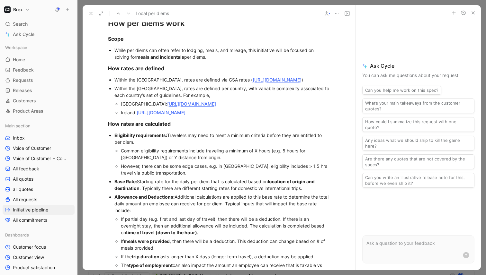
scroll to position [355, 0]
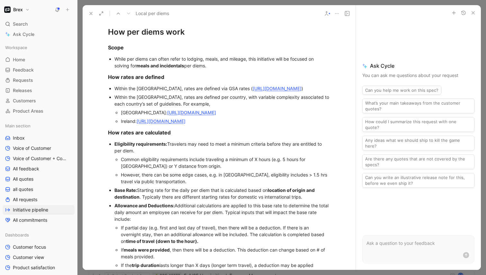
click at [224, 66] on div "While per diems can often refer to lodging, meals, and mileage, this initiative…" at bounding box center [222, 62] width 216 height 13
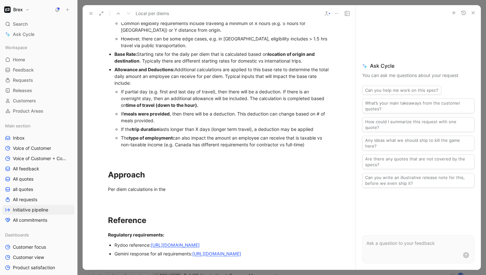
scroll to position [498, 0]
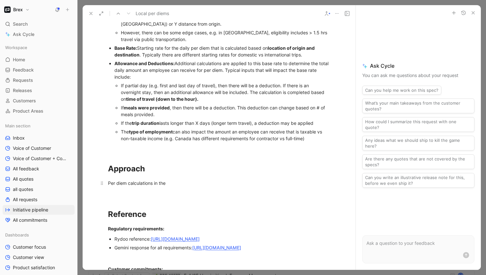
click at [175, 187] on div "Per diem calculations in the" at bounding box center [219, 183] width 222 height 7
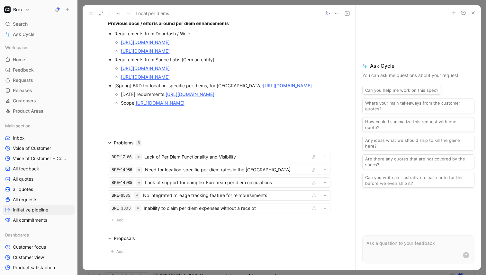
scroll to position [793, 0]
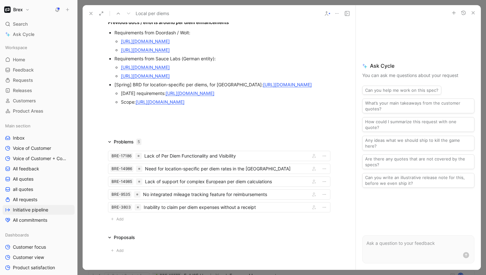
click at [157, 44] on link "[URL][DOMAIN_NAME]" at bounding box center [145, 41] width 49 height 5
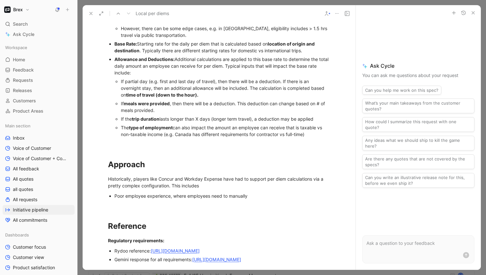
scroll to position [501, 0]
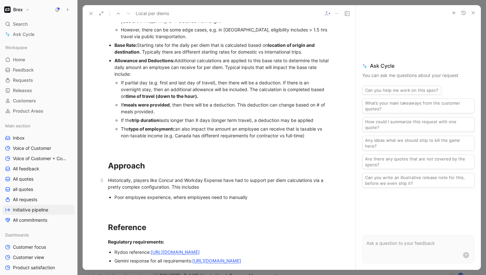
click at [231, 191] on div "Historically, players like Concur and Workday Expense have had to support per d…" at bounding box center [219, 183] width 222 height 13
click at [259, 201] on div "Poor employee experience, where employees need to manually" at bounding box center [222, 197] width 216 height 7
click at [205, 191] on div "Historically, players like Concur and Workday Expense have had to support per d…" at bounding box center [219, 183] width 222 height 13
click at [308, 201] on div "Poor employee experience, where employees need to manually select the multiple …" at bounding box center [222, 197] width 216 height 7
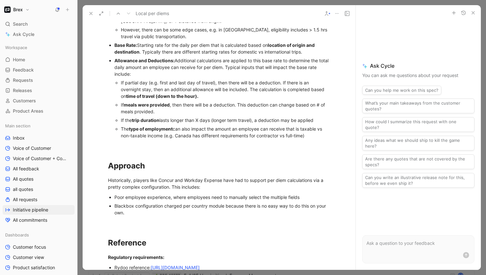
click at [180, 216] on div "Blackbox configuration charged per country module because there is no easy way …" at bounding box center [222, 209] width 216 height 13
drag, startPoint x: 217, startPoint y: 226, endPoint x: 225, endPoint y: 220, distance: 10.4
click at [225, 216] on div "Blackbox configuration charged per country module because there is no easy way …" at bounding box center [222, 209] width 216 height 13
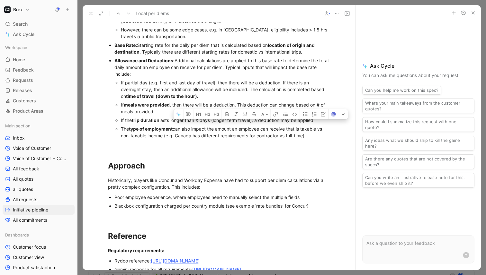
drag, startPoint x: 236, startPoint y: 220, endPoint x: 284, endPoint y: 220, distance: 48.2
click at [284, 210] on div "Blackbox configuration charged per country module (see example ‘rate bundles’ f…" at bounding box center [222, 206] width 216 height 7
click at [276, 117] on icon "button" at bounding box center [275, 114] width 5 height 5
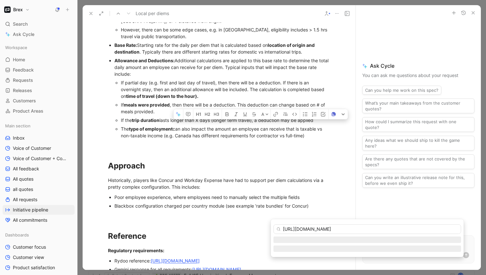
scroll to position [0, 114]
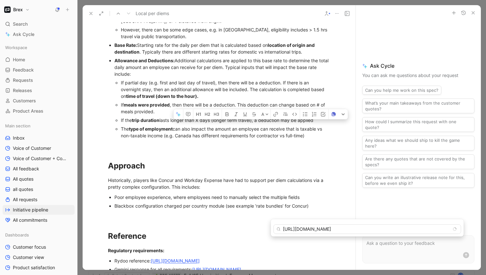
type input "[URL][DOMAIN_NAME]"
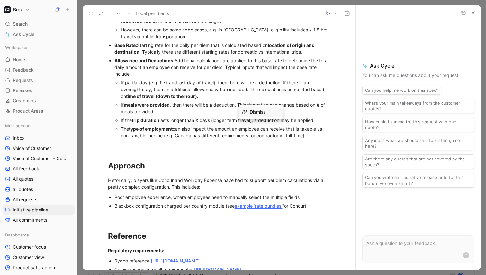
click at [322, 210] on div "Blackbox configuration charged per country module (see example ‘rate bundles’ f…" at bounding box center [222, 206] width 216 height 7
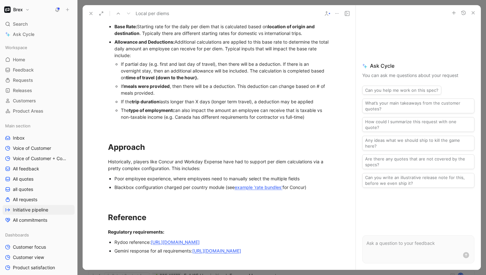
click at [319, 191] on div "Blackbox configuration charged per country module (see example ‘rate bundles’ f…" at bounding box center [222, 187] width 216 height 7
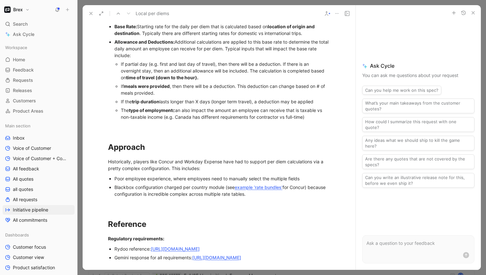
click at [310, 182] on div "Poor employee experience, where employees need to manually select the multiple …" at bounding box center [222, 178] width 216 height 7
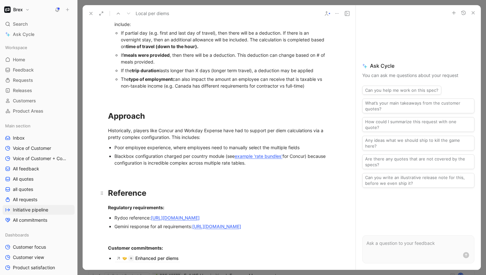
scroll to position [560, 0]
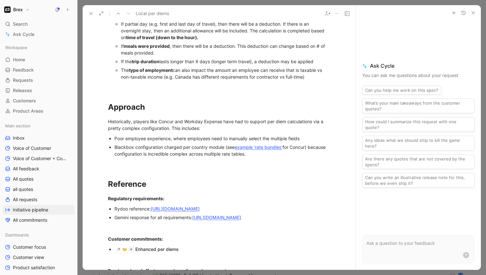
click at [240, 157] on div "Blackbox configuration charged per country module (see example ‘rate bundles’ f…" at bounding box center [222, 150] width 216 height 13
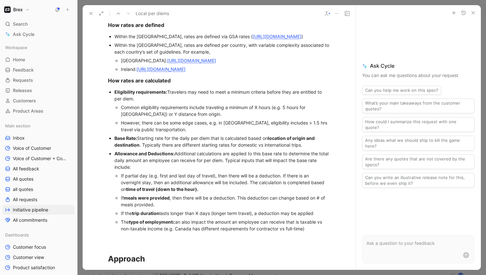
scroll to position [453, 0]
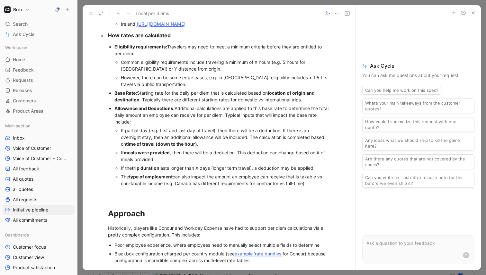
click at [112, 39] on strong "How rates are calculated" at bounding box center [139, 35] width 63 height 6
copy strong "How rates are calculated"
click at [120, 197] on div at bounding box center [219, 194] width 222 height 7
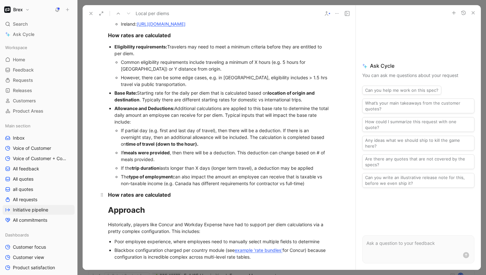
click at [128, 198] on strong "How rates are calculated" at bounding box center [139, 195] width 63 height 6
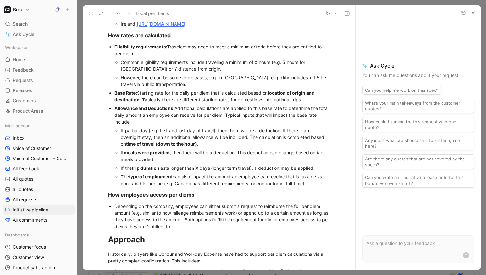
click at [282, 230] on div "Depending on the company, employees can either submit a request to reimburse th…" at bounding box center [222, 216] width 216 height 27
click at [201, 230] on div "Depending on the company, employees can either submit a request to reimburse th…" at bounding box center [222, 216] width 216 height 27
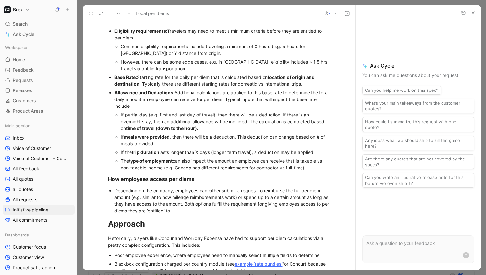
scroll to position [481, 0]
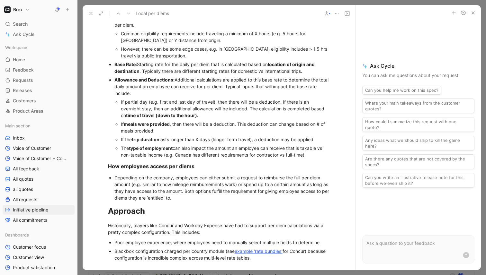
click at [192, 202] on div "Depending on the company, employees can either submit a request to reimburse th…" at bounding box center [222, 188] width 216 height 27
click at [211, 202] on div "Depending on the company, employees can either submit a request to reimburse th…" at bounding box center [222, 188] width 216 height 27
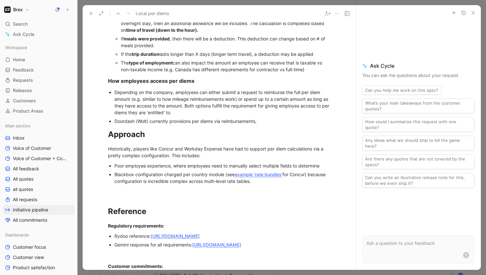
scroll to position [584, 0]
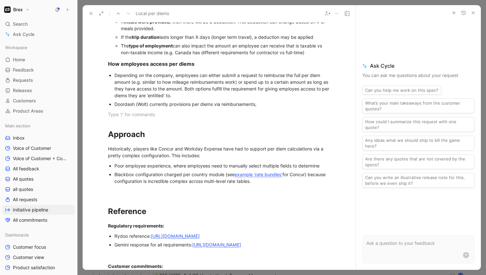
click at [265, 108] on div "Doordash (Wolt) currently provisions per diems via reimbursements," at bounding box center [222, 104] width 216 height 7
click at [292, 185] on div "Blackbox configuration charged per country module (see example ‘rate bundles’ f…" at bounding box center [222, 177] width 216 height 13
click at [324, 169] on div "Poor employee experience, where employees need to manually select multiple fiel…" at bounding box center [222, 166] width 216 height 7
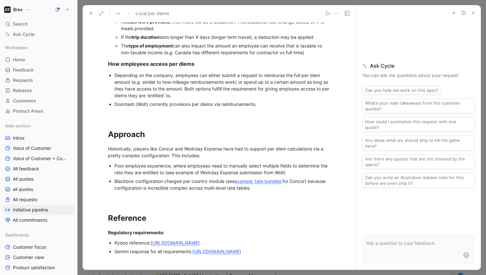
click at [234, 176] on div "Poor employee experience, where employees need to manually select multiple fiel…" at bounding box center [222, 169] width 216 height 13
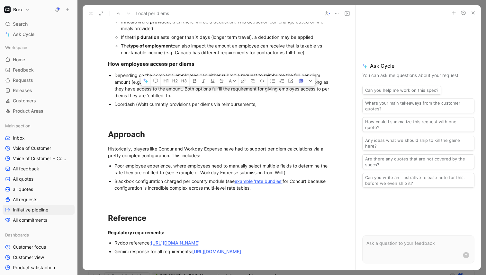
drag, startPoint x: 185, startPoint y: 187, endPoint x: 272, endPoint y: 188, distance: 86.8
click at [272, 176] on div "Poor employee experience, where employees need to manually select multiple fiel…" at bounding box center [222, 169] width 216 height 13
click at [243, 83] on icon "button" at bounding box center [242, 82] width 3 height 3
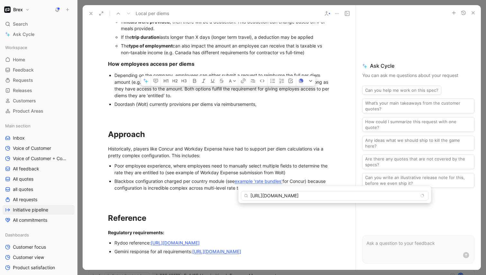
scroll to position [0, 10]
type input "[URL][DOMAIN_NAME]"
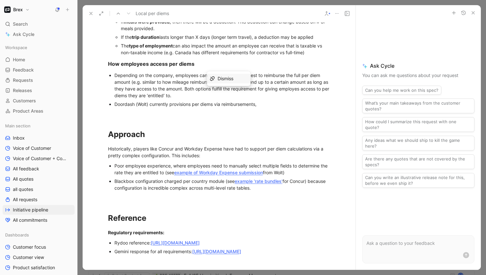
click at [306, 176] on div "Poor employee experience, where employees need to manually select multiple fiel…" at bounding box center [222, 169] width 216 height 13
click at [311, 176] on div "Poor employee experience, where employees need to manually select multiple fiel…" at bounding box center [222, 169] width 216 height 13
click at [305, 192] on div "Blackbox configuration charged per country module (see example ‘rate bundles’ f…" at bounding box center [222, 184] width 216 height 13
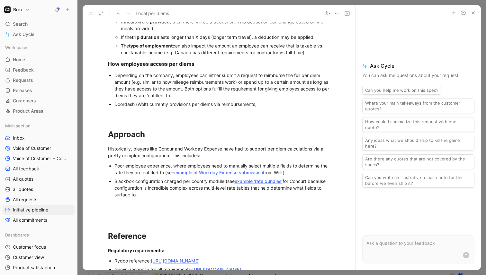
click at [133, 198] on div "Blackbox configuration charged per country module (see example ‘rate bundles’ f…" at bounding box center [222, 188] width 216 height 20
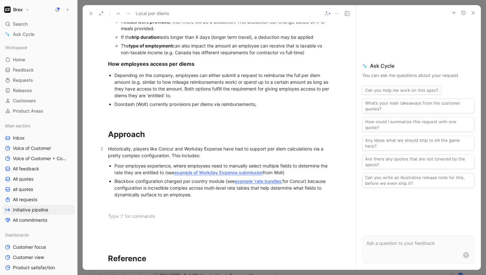
click at [218, 159] on div "Historically, players like Concur and Workday Expense have had to support per d…" at bounding box center [219, 152] width 222 height 13
click at [231, 198] on div "Blackbox configuration charged per country module (see example ‘rate bundles’ f…" at bounding box center [222, 188] width 216 height 20
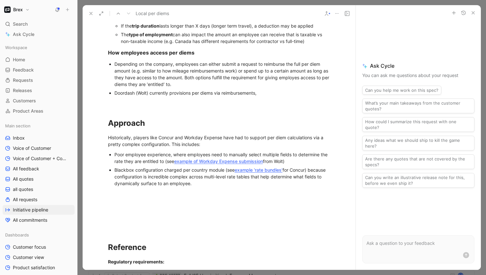
scroll to position [596, 0]
click at [189, 148] on div "Historically, players like Concur and Workday Expense have had to support per d…" at bounding box center [219, 140] width 222 height 13
click at [178, 148] on div "Historically, players like Concur and Workday Expense have had to support per d…" at bounding box center [219, 140] width 222 height 13
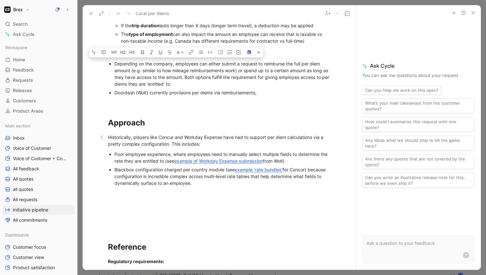
click at [220, 148] on div "Historically, players like Concur and Workday Expense have had to support per d…" at bounding box center [219, 140] width 222 height 13
click at [176, 148] on div "Historically, players like Concur and Workday Expense have had to support per d…" at bounding box center [219, 140] width 222 height 13
drag, startPoint x: 172, startPoint y: 158, endPoint x: 180, endPoint y: 156, distance: 7.6
click at [180, 148] on div "Historically, players like Concur and Workday Expense have had to support per d…" at bounding box center [219, 140] width 222 height 13
click at [219, 187] on div "Blackbox configuration charged per country module (see example ‘rate bundles’ f…" at bounding box center [222, 176] width 216 height 20
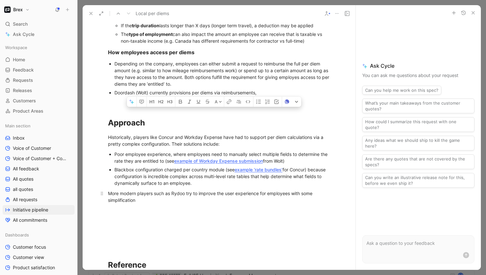
drag, startPoint x: 278, startPoint y: 214, endPoint x: 297, endPoint y: 216, distance: 19.0
click at [293, 204] on div "More modern players such as Rydoo try to improve the user experience for employ…" at bounding box center [219, 196] width 222 height 13
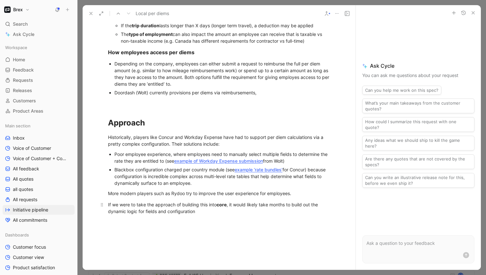
click at [147, 215] on div "If we were to take the approach of building this into core , it would likely ta…" at bounding box center [219, 208] width 222 height 13
drag, startPoint x: 201, startPoint y: 226, endPoint x: 157, endPoint y: 225, distance: 43.7
click at [157, 215] on div "If we were to take the approach of building this into core , it would likely ta…" at bounding box center [219, 208] width 222 height 13
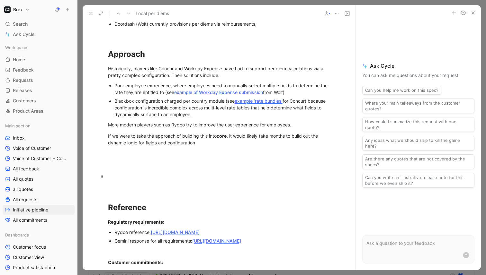
scroll to position [676, 0]
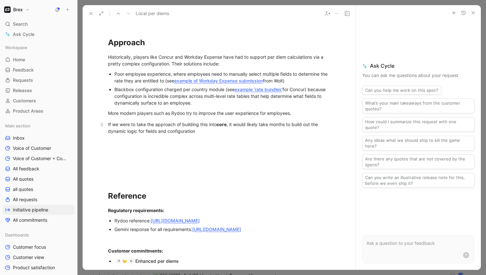
click at [218, 135] on div "If we were to take the approach of building this into core , it would likely ta…" at bounding box center [219, 127] width 222 height 13
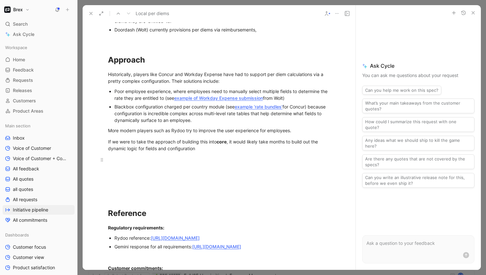
scroll to position [661, 0]
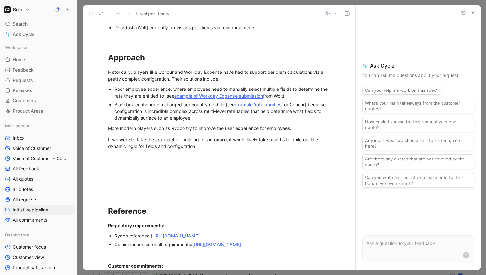
click at [215, 121] on div "Blackbox configuration charged per country module (see example ‘rate bundles’ f…" at bounding box center [222, 111] width 216 height 20
click at [212, 150] on div "If we were to take the approach of building this into core , it would likely ta…" at bounding box center [219, 142] width 222 height 13
click at [218, 150] on div "If we were to take the approach of building this into core , it would likely ta…" at bounding box center [219, 142] width 222 height 13
click at [219, 121] on div "Blackbox configuration charged per country module (see example ‘rate bundles’ f…" at bounding box center [222, 111] width 216 height 20
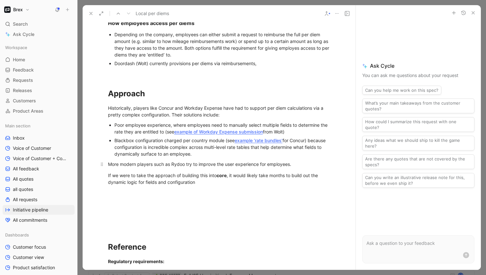
scroll to position [625, 0]
click at [267, 67] on div "Doordash (Wolt) currently provisions per diems via reimbursements," at bounding box center [222, 63] width 216 height 7
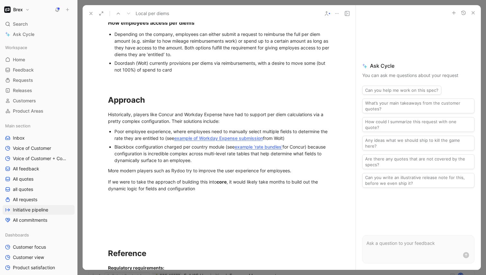
click at [141, 73] on div "Doordash (Wolt) currently provisions per diems via reimbursements, with a desir…" at bounding box center [222, 66] width 216 height 13
click at [115, 73] on div "Doordash (Wolt) currently provisions per diems via reimbursements, with a desir…" at bounding box center [222, 66] width 216 height 13
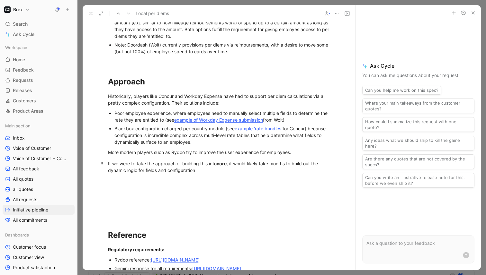
scroll to position [650, 0]
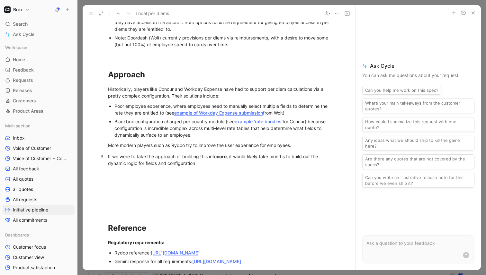
click at [216, 167] on div "If we were to take the approach of building this into core , it would likely ta…" at bounding box center [219, 159] width 222 height 13
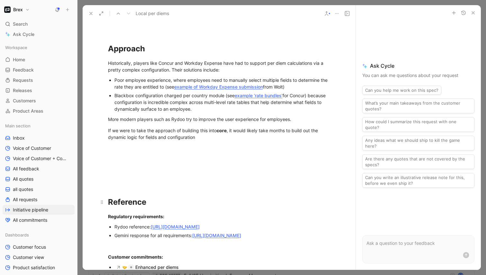
scroll to position [671, 0]
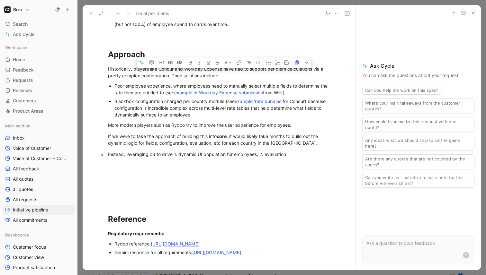
drag, startPoint x: 295, startPoint y: 169, endPoint x: 162, endPoint y: 169, distance: 133.1
click at [162, 158] on div "Instead, leveraging o3 to drive 1. dynamic UI population for employees, 2. eval…" at bounding box center [219, 154] width 222 height 7
drag, startPoint x: 176, startPoint y: 168, endPoint x: 133, endPoint y: 168, distance: 43.1
click at [133, 158] on div "Instead, o3 has the technology" at bounding box center [219, 154] width 222 height 7
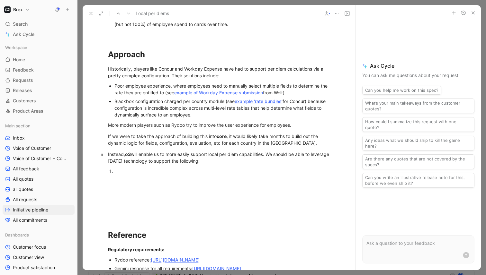
click at [269, 165] on div "Instead, o3 will enable us to more easily support local per diem capabilities. …" at bounding box center [219, 157] width 222 height 13
click at [222, 139] on strong "core" at bounding box center [222, 136] width 10 height 5
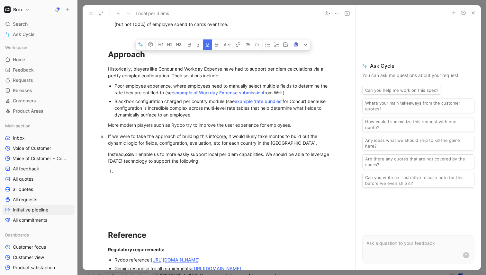
click at [245, 147] on div "If we were to take the approach of building this into core , it would likely ta…" at bounding box center [219, 139] width 222 height 13
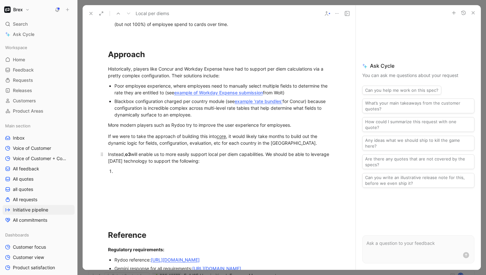
click at [130, 157] on strong "o3" at bounding box center [128, 154] width 6 height 5
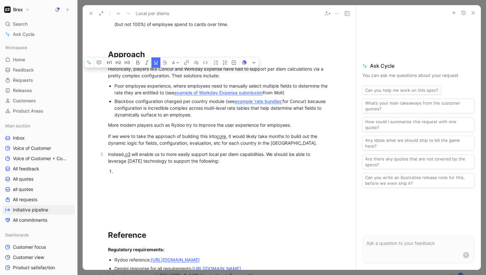
click at [123, 165] on div "Instead, o3 will enable us to more easily support local per diem capabilities. …" at bounding box center [219, 157] width 222 height 13
drag, startPoint x: 175, startPoint y: 169, endPoint x: 235, endPoint y: 169, distance: 60.1
click at [235, 165] on div "Instead, we should leverage o3 will enable us to more easily support local per …" at bounding box center [219, 157] width 222 height 13
click at [212, 165] on div "Instead, we should leverage o3 to unlock support local per diem capabilities. W…" at bounding box center [219, 157] width 222 height 13
click at [268, 165] on div "Instead, we should leverage o3 to unlock support for local per diem capabilitie…" at bounding box center [219, 157] width 222 height 13
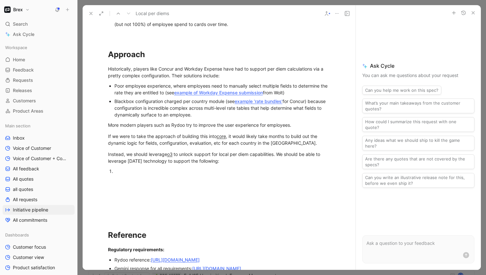
click at [202, 176] on p at bounding box center [222, 171] width 216 height 9
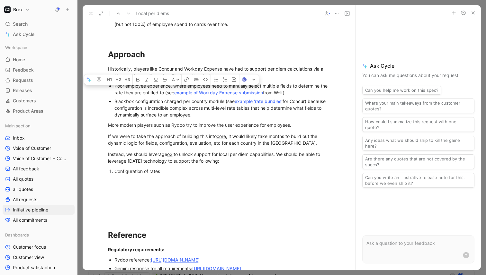
drag, startPoint x: 166, startPoint y: 185, endPoint x: 114, endPoint y: 186, distance: 52.1
click at [114, 175] on div "Configuration of rates" at bounding box center [222, 171] width 216 height 7
drag, startPoint x: 171, startPoint y: 184, endPoint x: 115, endPoint y: 186, distance: 56.0
click at [115, 175] on div "Configuration of rates:" at bounding box center [222, 171] width 216 height 7
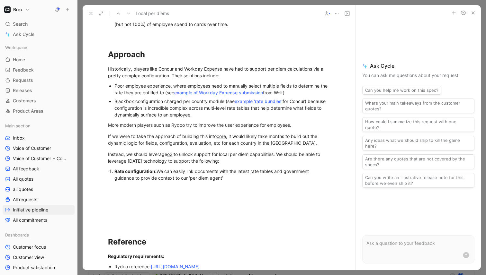
click at [184, 182] on div "Rate configuration: We can easily link documents with the latest rate tables an…" at bounding box center [222, 174] width 216 height 13
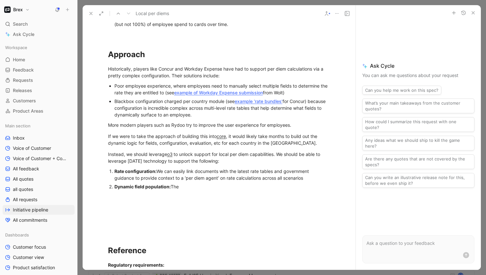
click at [186, 182] on div "Rate configuration: We can easily link documents with the latest rate tables an…" at bounding box center [222, 174] width 216 height 13
click at [218, 182] on div "Rate configuration: We can easily link documents with the latest rate tables an…" at bounding box center [222, 174] width 216 height 13
click at [257, 190] on div "Dynamic field population: The per diem agent will know what information is requ…" at bounding box center [222, 187] width 216 height 7
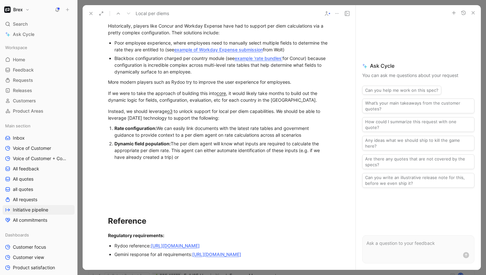
scroll to position [704, 0]
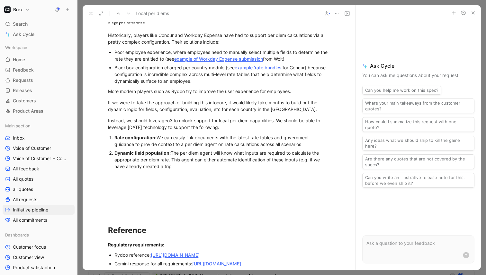
click at [318, 170] on div "Dynamic field population: The per diem agent will know what inputs are required…" at bounding box center [222, 160] width 216 height 20
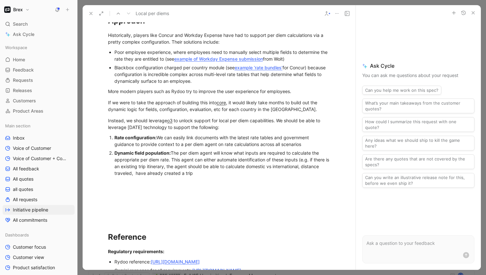
click at [251, 177] on div "Dynamic field population: The per diem agent will know what inputs are required…" at bounding box center [222, 163] width 216 height 27
click at [133, 177] on div "Dynamic field population: The per diem agent will know what inputs are required…" at bounding box center [222, 163] width 216 height 27
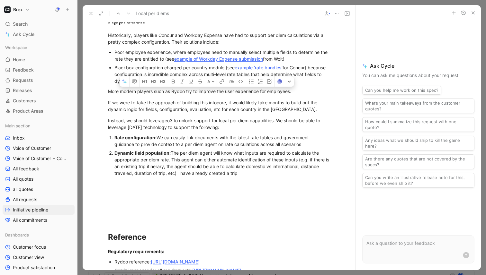
drag, startPoint x: 244, startPoint y: 186, endPoint x: 177, endPoint y: 189, distance: 66.6
click at [177, 177] on div "Dynamic field population: The per diem agent will know what inputs are required…" at bounding box center [222, 163] width 216 height 27
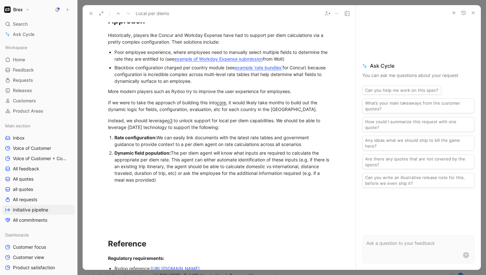
click at [171, 173] on div "Dynamic field population: The per diem agent will know what inputs are required…" at bounding box center [222, 167] width 216 height 34
click at [216, 174] on div "Dynamic field population: The per diem agent will know what inputs are required…" at bounding box center [222, 167] width 216 height 34
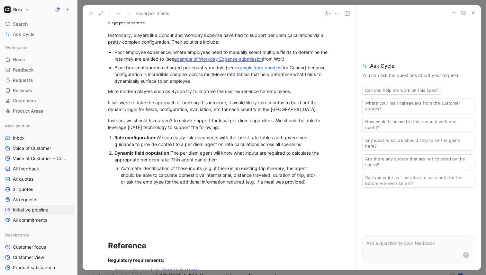
click at [126, 185] on div "Automate identification of these inputs (e.g. if there is an existing trip itin…" at bounding box center [219, 175] width 197 height 20
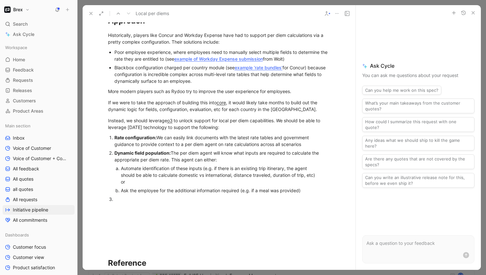
click at [169, 163] on div "Dynamic field population: The per diem agent will know what inputs are required…" at bounding box center [222, 156] width 216 height 13
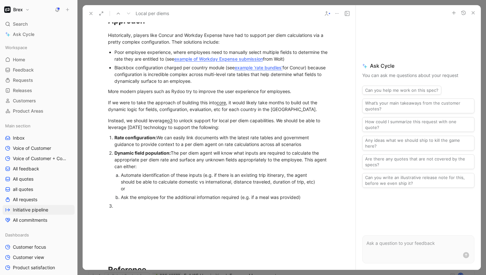
click at [161, 210] on div at bounding box center [222, 206] width 216 height 7
click at [118, 218] on strong "Pass the daily rate to the review agent" at bounding box center [155, 214] width 83 height 5
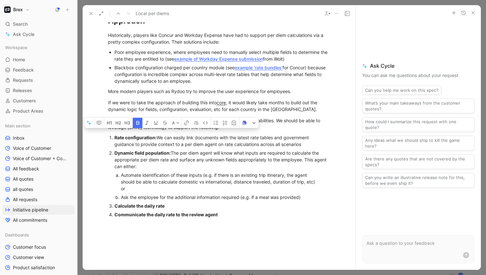
drag, startPoint x: 220, startPoint y: 229, endPoint x: 116, endPoint y: 229, distance: 104.8
click at [116, 218] on div "Communicate the daily rate to the review agent" at bounding box center [222, 214] width 216 height 7
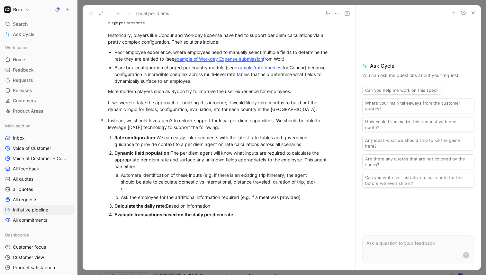
click at [279, 131] on div "Instead, we should leverage o3 to unlock support for local per diem capabilitie…" at bounding box center [219, 123] width 222 height 13
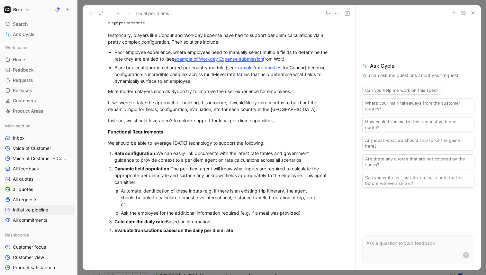
click at [114, 25] on strong "Approach" at bounding box center [126, 20] width 37 height 9
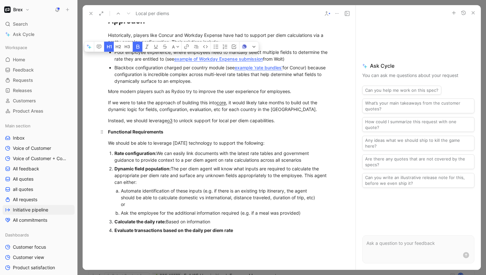
click at [123, 135] on strong "Functional Requirements" at bounding box center [135, 131] width 55 height 5
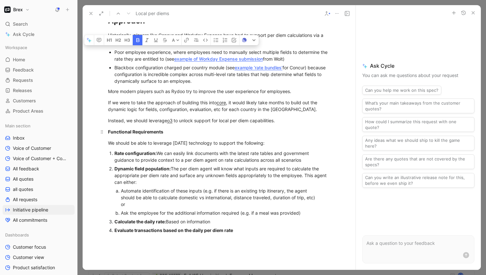
click at [123, 135] on strong "Functional Requirements" at bounding box center [135, 131] width 55 height 5
click at [129, 43] on icon "button" at bounding box center [127, 40] width 5 height 5
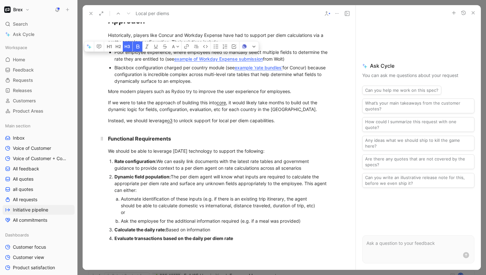
click at [193, 143] on div "Functional Requirements" at bounding box center [219, 139] width 222 height 8
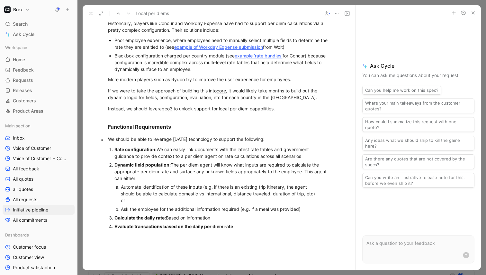
scroll to position [719, 0]
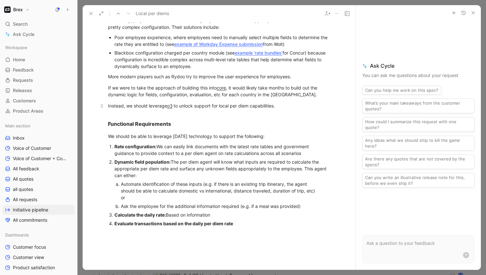
click at [193, 109] on div "Instead, we should leverage o3 to unlock support for local per diem capabilitie…" at bounding box center [219, 106] width 222 height 7
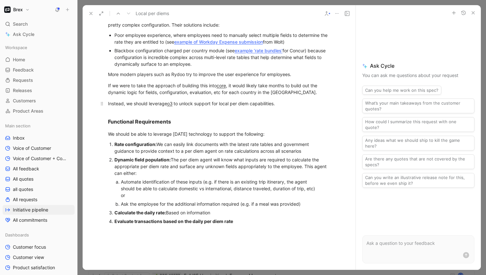
scroll to position [732, 0]
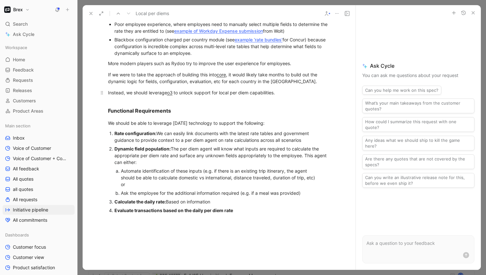
click at [286, 96] on div "Instead, we should leverage o3 to unlock support for local per diem capabilitie…" at bounding box center [219, 92] width 222 height 7
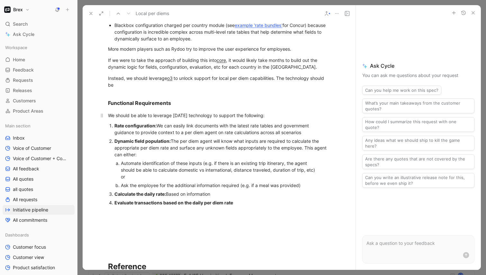
scroll to position [735, 0]
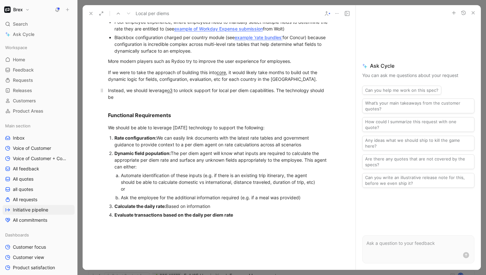
drag, startPoint x: 223, startPoint y: 112, endPoint x: 279, endPoint y: 106, distance: 55.9
click at [279, 101] on div "Instead, we should leverage o3 to unlock support for local per diem capabilitie…" at bounding box center [219, 93] width 222 height 13
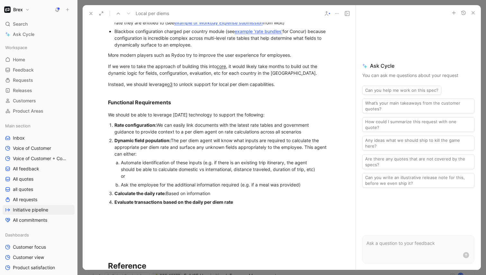
scroll to position [742, 0]
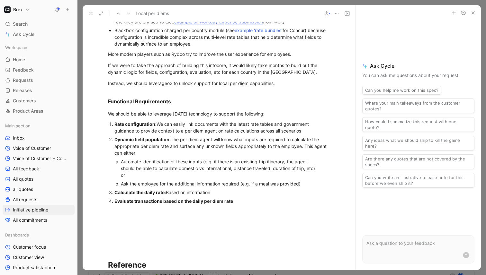
click at [256, 205] on div "Evaluate transactions based on the daily per diem rate" at bounding box center [222, 201] width 216 height 7
click at [224, 196] on div "Calculate the daily rate: Based on information" at bounding box center [222, 192] width 216 height 7
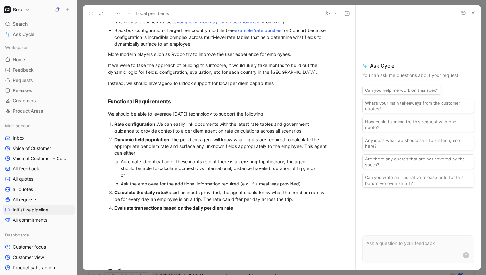
scroll to position [755, 0]
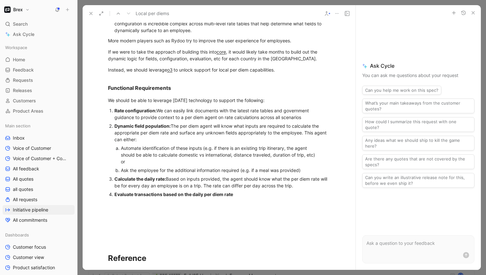
click at [246, 199] on p "Evaluate transactions based on the daily per diem rate" at bounding box center [222, 194] width 216 height 9
click at [314, 189] on div "Calculate the daily rate: Based on inputs provided, the agent should know what …" at bounding box center [222, 182] width 216 height 13
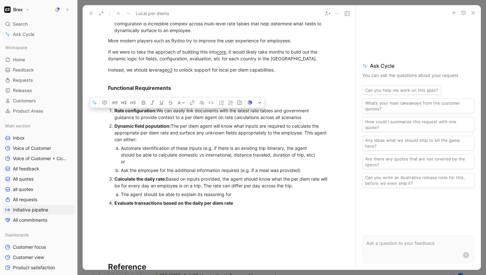
drag, startPoint x: 238, startPoint y: 208, endPoint x: 121, endPoint y: 208, distance: 117.9
click at [121, 198] on div "The agent should be able to explain its reasoning for" at bounding box center [219, 194] width 197 height 7
click at [230, 198] on div "The agent should be able to explain its reasoning for" at bounding box center [219, 194] width 197 height 7
drag, startPoint x: 238, startPoint y: 208, endPoint x: 181, endPoint y: 206, distance: 56.6
click at [181, 198] on div "The agent should be able to explain its reasoning for" at bounding box center [219, 194] width 197 height 7
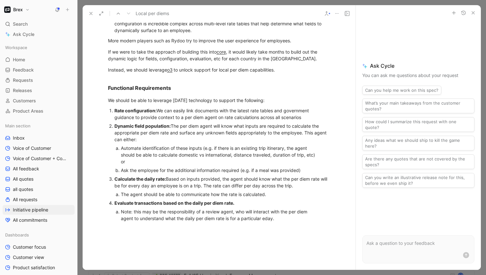
click at [190, 222] on div "Note: this may be the responsibility of a review agent, who will interact with …" at bounding box center [219, 215] width 197 height 13
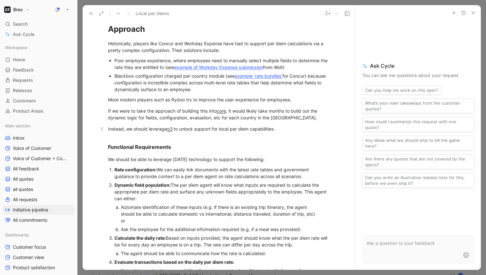
scroll to position [700, 0]
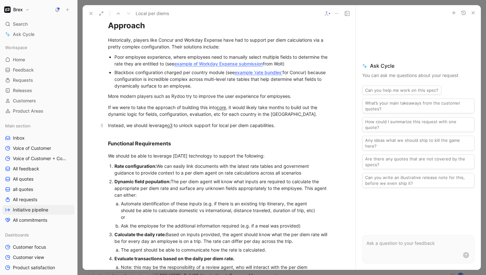
click at [289, 129] on div "Instead, we should leverage o3 to unlock support for local per diem capabilitie…" at bounding box center [219, 125] width 222 height 7
click at [110, 50] on div "Historically, players like Concur and Workday Expense have had to support per d…" at bounding box center [219, 43] width 222 height 13
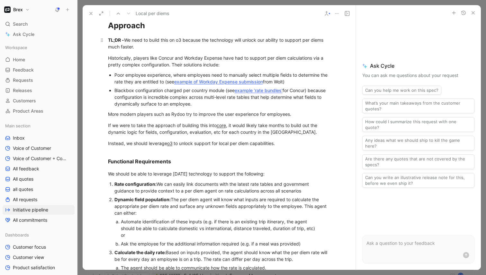
drag, startPoint x: 139, startPoint y: 59, endPoint x: 124, endPoint y: 54, distance: 15.5
click at [124, 50] on div "TL;DR - We need to build this on o3 because the technology will unlock our abil…" at bounding box center [219, 43] width 222 height 13
click at [173, 50] on div "TL;DR - We need to build this on o3 because the technology will unlock our abil…" at bounding box center [219, 43] width 222 height 13
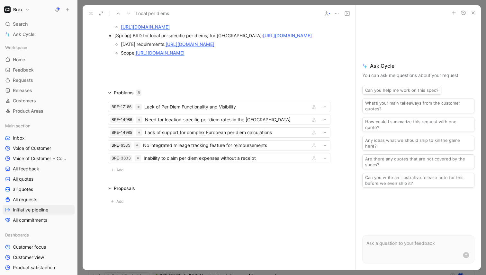
scroll to position [1264, 0]
click at [120, 202] on span "Add" at bounding box center [120, 202] width 9 height 6
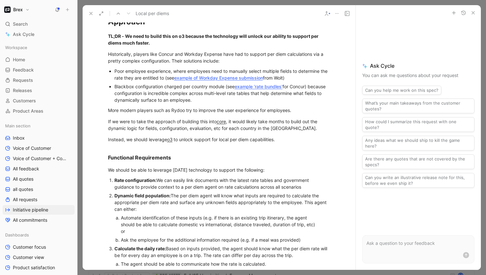
scroll to position [721, 0]
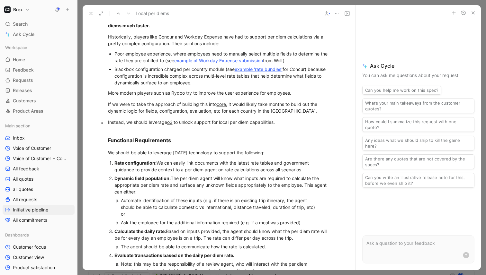
click at [142, 126] on div "Instead, we should leverage o3 to unlock support for local per diem capabilitie…" at bounding box center [219, 122] width 222 height 7
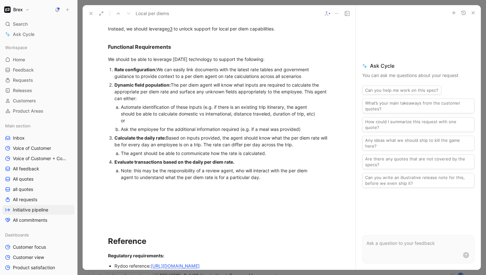
scroll to position [826, 0]
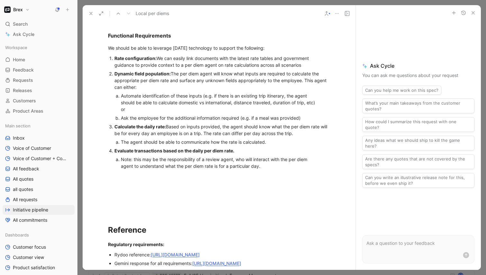
click at [284, 170] on div "Note: this may be the responsibility of a review agent, who will interact with …" at bounding box center [219, 162] width 197 height 13
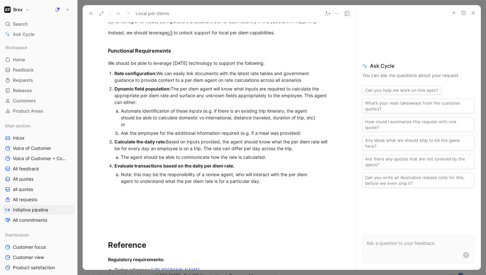
scroll to position [819, 0]
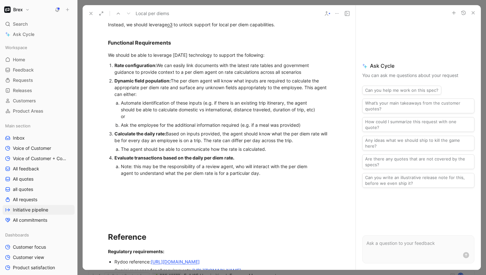
click at [266, 177] on div "Note: this may be the responsibility of a review agent, who will interact with …" at bounding box center [219, 169] width 197 height 13
click at [283, 98] on div "Dynamic field population: The per diem agent will know what inputs are required…" at bounding box center [222, 87] width 216 height 20
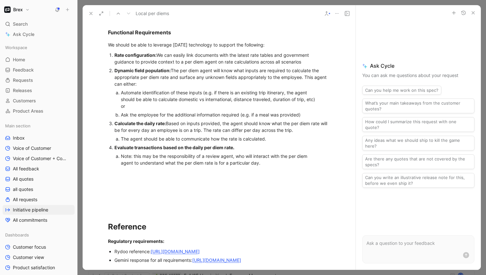
scroll to position [840, 0]
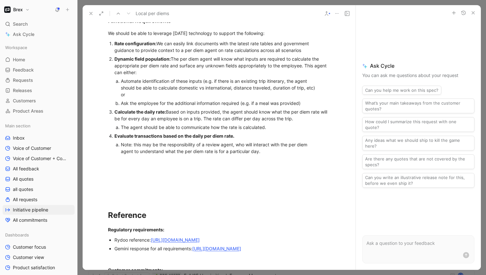
click at [262, 98] on div "Automate identification of these inputs (e.g. if there is an existing trip itin…" at bounding box center [219, 88] width 197 height 20
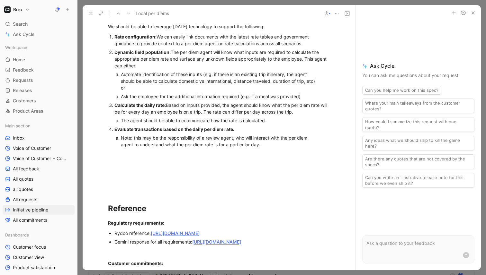
scroll to position [848, 0]
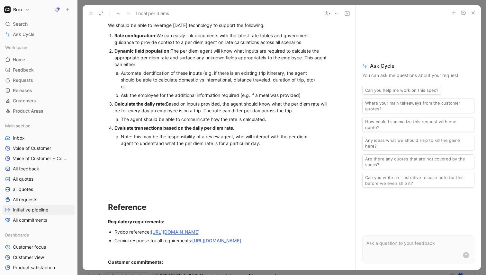
click at [273, 123] on div "The agent should be able to communicate how the rate is calculated." at bounding box center [219, 119] width 197 height 7
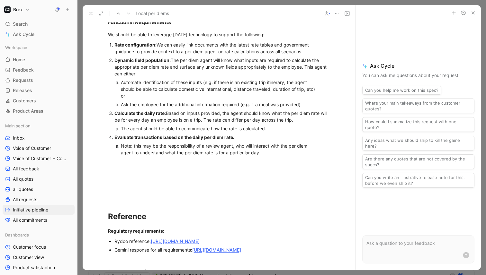
click at [271, 156] on div "Note: this may be the responsibility of a review agent, who will interact with …" at bounding box center [219, 149] width 197 height 13
click at [258, 141] on div "Evaluate transactions based on the daily per diem rate." at bounding box center [222, 137] width 216 height 7
click at [115, 140] on strong "Evaluate transactions based on the daily per diem rate:" at bounding box center [174, 137] width 120 height 5
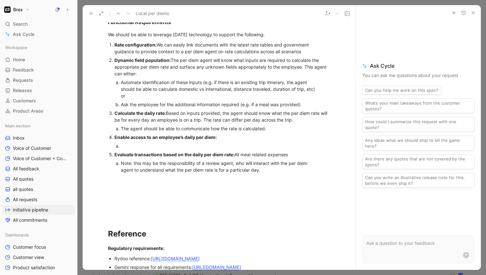
click at [194, 140] on strong "Enable access to an employee’s daily per diem:" at bounding box center [165, 137] width 102 height 5
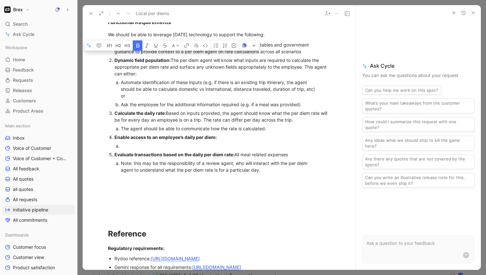
click at [178, 149] on div at bounding box center [219, 146] width 197 height 7
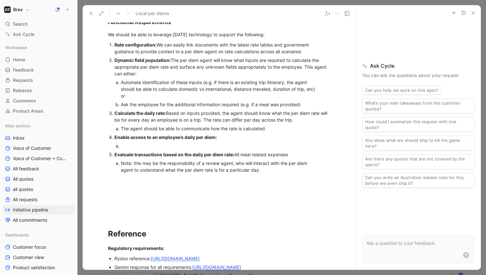
click at [279, 174] on div "Note: this may be the responsibility of a review agent, who will interact with …" at bounding box center [219, 166] width 197 height 13
click at [292, 158] on div "Evaluate transactions based on the daily per diem rate: All meal related expens…" at bounding box center [222, 154] width 216 height 7
drag, startPoint x: 297, startPoint y: 168, endPoint x: 237, endPoint y: 169, distance: 60.1
click at [237, 158] on div "Evaluate transactions based on the daily per diem rate: All meal related expens…" at bounding box center [222, 154] width 216 height 7
click at [134, 149] on div at bounding box center [219, 146] width 197 height 7
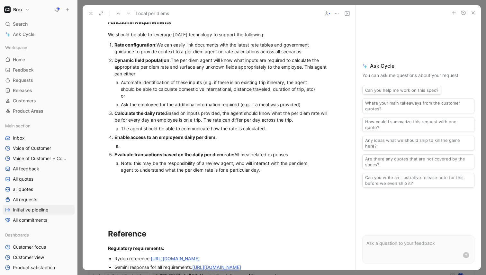
click at [221, 141] on div "Enable access to an employee’s daily per diem:" at bounding box center [222, 137] width 216 height 7
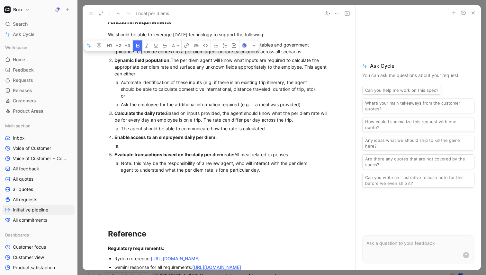
drag, startPoint x: 113, startPoint y: 151, endPoint x: 132, endPoint y: 161, distance: 21.4
click at [132, 150] on li "Enable access to an employee’s daily per diem:" at bounding box center [222, 141] width 216 height 17
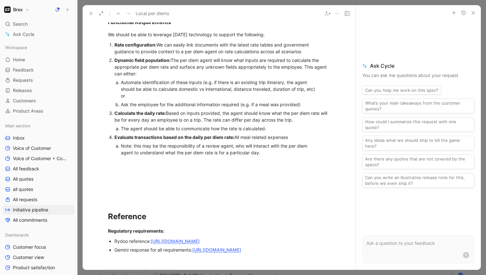
click at [287, 141] on div "Evaluate transactions based on the daily per diem rate: All meal related expens…" at bounding box center [222, 137] width 216 height 7
click at [292, 141] on div "Evaluate transactions based on the daily per diem rate: All meal related expens…" at bounding box center [222, 137] width 216 height 7
click at [237, 141] on div "Evaluate transactions based on the daily per diem rate: All meal related expens…" at bounding box center [222, 137] width 216 height 7
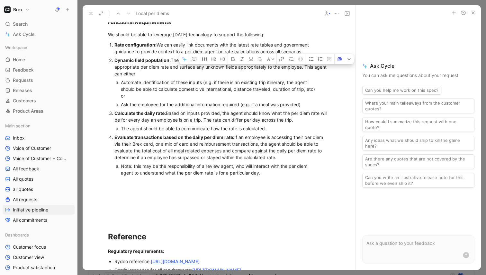
drag, startPoint x: 286, startPoint y: 171, endPoint x: 318, endPoint y: 164, distance: 33.3
click at [318, 161] on div "Evaluate transactions based on the daily per diem rate: If an employee is acces…" at bounding box center [222, 147] width 216 height 27
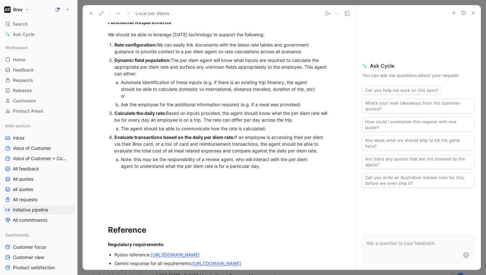
click at [272, 170] on div "Note: this may be the responsibility of a review agent, who will interact with …" at bounding box center [219, 162] width 197 height 13
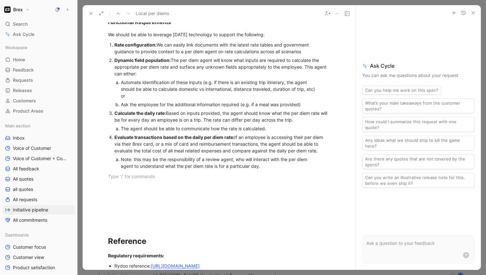
click at [272, 170] on div "Note: this may be the responsibility of a review agent, who will interact with …" at bounding box center [219, 162] width 197 height 13
click at [326, 154] on div "Evaluate transactions based on the daily per diem rate: If an employee is acces…" at bounding box center [222, 144] width 216 height 20
click at [121, 170] on div "Note: this may be the responsibility of a review agent, who will interact with …" at bounding box center [219, 162] width 197 height 13
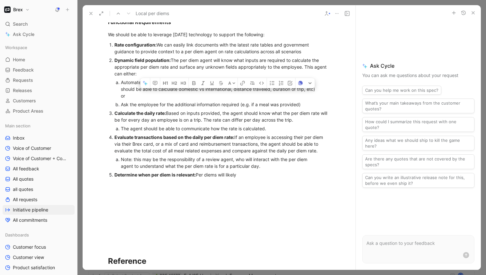
drag, startPoint x: 240, startPoint y: 191, endPoint x: 215, endPoint y: 189, distance: 24.5
click at [215, 178] on div "Determine when per diem is relevant: Per diems will likely" at bounding box center [222, 175] width 216 height 7
click at [183, 178] on strong "Determine when per diem is relevant:" at bounding box center [154, 174] width 81 height 5
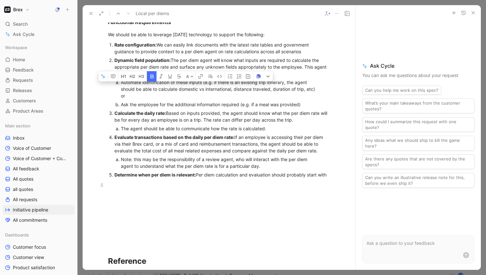
click at [168, 191] on p at bounding box center [219, 185] width 247 height 11
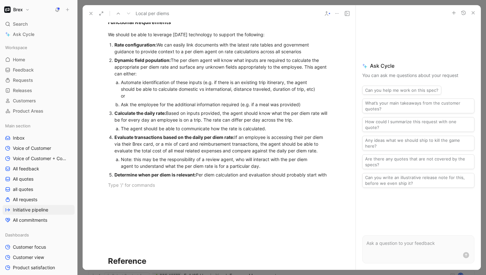
click at [183, 178] on strong "Determine when per diem is relevant:" at bounding box center [154, 174] width 81 height 5
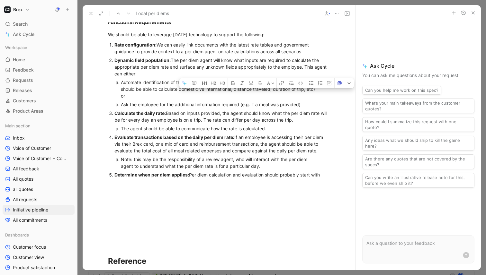
drag, startPoint x: 328, startPoint y: 189, endPoint x: 322, endPoint y: 188, distance: 6.2
click at [322, 178] on div "Determine when per diem applies: Per diem calculation and evaluation should pro…" at bounding box center [222, 175] width 216 height 7
click at [326, 178] on div "Determine when per diem applies: Per diem calculation and evaluation should pro…" at bounding box center [222, 175] width 216 height 7
drag, startPoint x: 325, startPoint y: 189, endPoint x: 301, endPoint y: 189, distance: 23.8
click at [301, 178] on div "Determine when per diem applies: Per diem calculation and evaluation should pro…" at bounding box center [222, 175] width 216 height 7
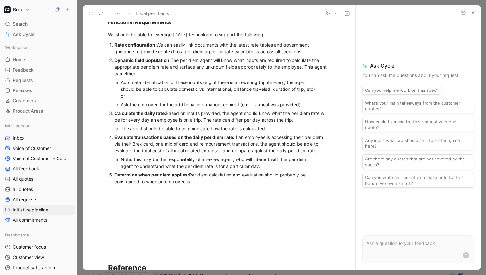
click at [211, 154] on div "Evaluate transactions based on the daily per diem rate: If an employee is acces…" at bounding box center [222, 144] width 216 height 20
click at [212, 77] on div "Dynamic field population: The per diem agent will know what inputs are required…" at bounding box center [222, 67] width 216 height 20
click at [255, 123] on div "Calculate the daily rate: Based on inputs provided, the agent should know what …" at bounding box center [222, 116] width 216 height 13
click at [290, 132] on div "The agent should be able to communicate how the rate is calculated." at bounding box center [219, 128] width 197 height 7
click at [165, 116] on strong "Calculate the daily rate:" at bounding box center [139, 113] width 51 height 5
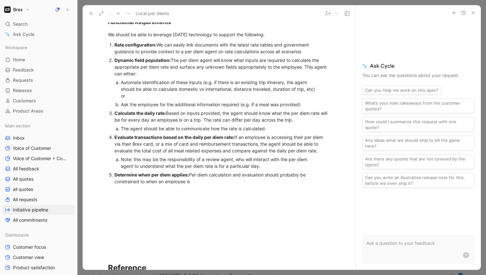
click at [115, 116] on strong "Calculate the daily rate:" at bounding box center [139, 113] width 51 height 5
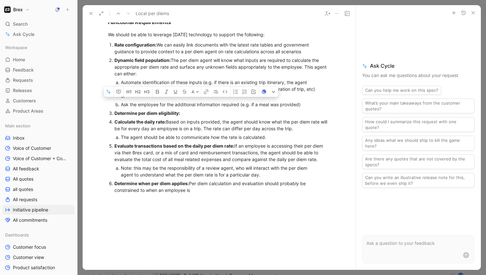
copy div "Per diem calculation and evaluation should probably be constrained to when an e…"
drag, startPoint x: 208, startPoint y: 206, endPoint x: 190, endPoint y: 198, distance: 19.8
click at [190, 194] on div "Determine when per diem applies: Per diem calculation and evaluation should pro…" at bounding box center [222, 186] width 216 height 13
click at [193, 117] on div "Determine per diem eligibility:" at bounding box center [222, 113] width 216 height 7
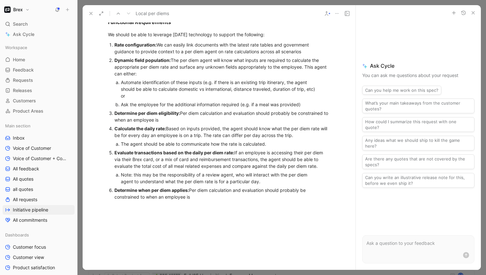
click at [278, 123] on div "Determine per diem eligibility: Per diem calculation and evaluation should prob…" at bounding box center [222, 116] width 216 height 13
click at [271, 123] on div "Determine per diem eligibility: Per diem calculation and evaluation should prob…" at bounding box center [222, 116] width 216 height 13
drag, startPoint x: 272, startPoint y: 127, endPoint x: 201, endPoint y: 128, distance: 70.7
click at [201, 123] on div "Determine per diem eligibility: Per diem calculation and evaluation should prob…" at bounding box center [222, 116] width 216 height 13
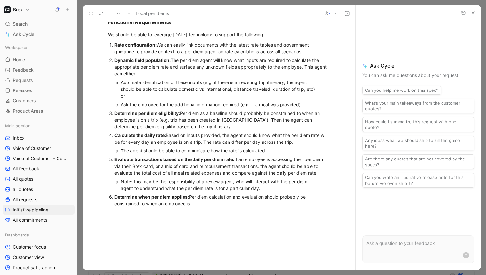
click at [237, 130] on div "Determine per diem eligibility: Per diem as a baseline should probably be const…" at bounding box center [222, 120] width 216 height 20
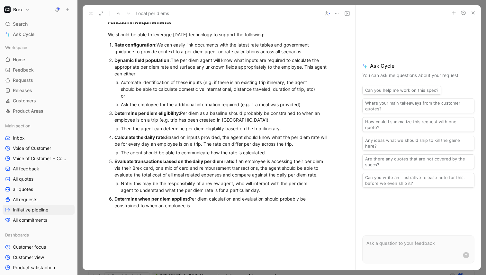
click at [130, 132] on div "Then the agent can determine per diem eligibility based on the trip itinerary." at bounding box center [219, 128] width 197 height 7
click at [289, 132] on div "Then, the agent can determine per diem eligibility based on the trip itinerary." at bounding box center [219, 128] width 197 height 7
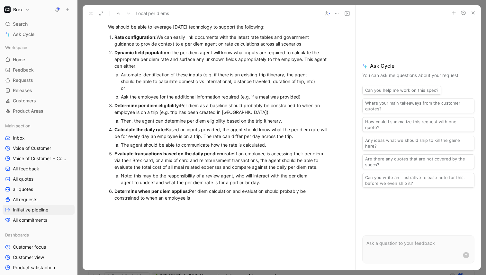
scroll to position [851, 0]
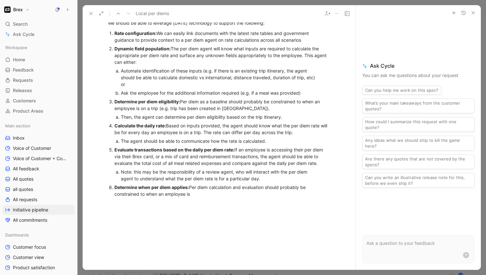
click at [264, 112] on div "Determine per diem eligibility: Per diem as a baseline should probably be const…" at bounding box center [222, 104] width 216 height 13
click at [256, 112] on div "Determine per diem eligibility: Per diem as a baseline should probably be const…" at bounding box center [222, 104] width 216 height 13
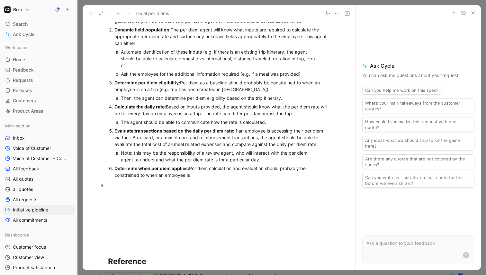
scroll to position [878, 0]
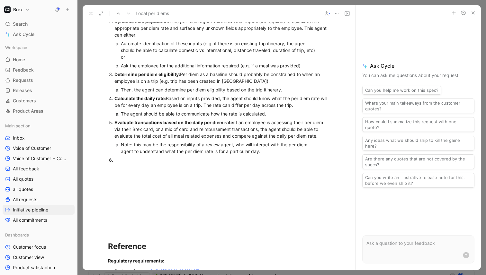
drag, startPoint x: 200, startPoint y: 181, endPoint x: 107, endPoint y: 170, distance: 93.8
click at [107, 165] on ol "Rate configuration: We can easily link documents with the latest rate tables an…" at bounding box center [219, 83] width 247 height 163
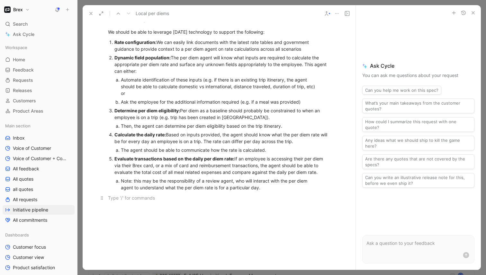
scroll to position [838, 0]
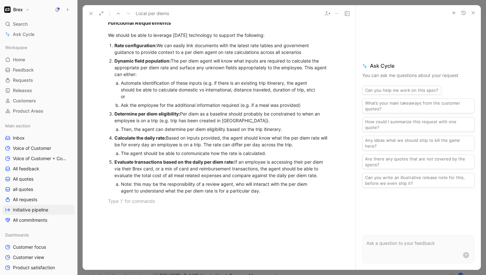
click at [305, 56] on div "Rate configuration: We can easily link documents with the latest rate tables an…" at bounding box center [222, 48] width 216 height 13
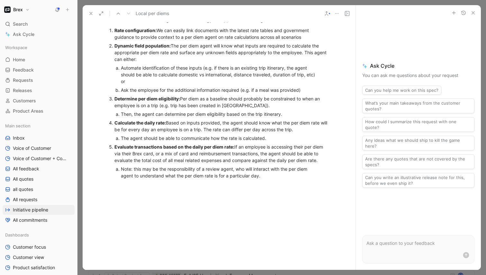
scroll to position [854, 0]
click at [283, 179] on div "Note: this may be the responsibility of a review agent, who will interact with …" at bounding box center [219, 171] width 197 height 13
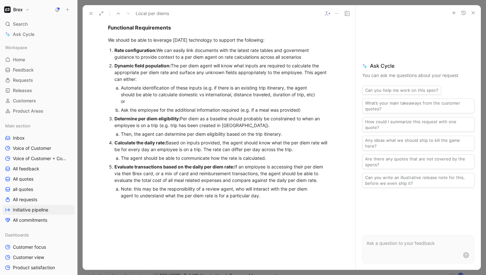
scroll to position [832, 0]
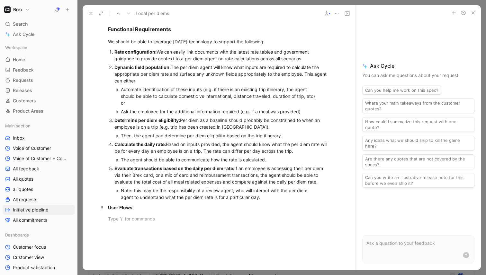
click at [109, 211] on strong "User Flows" at bounding box center [120, 207] width 24 height 5
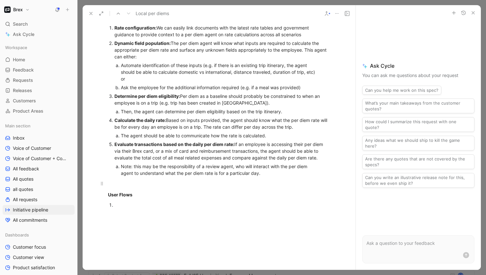
scroll to position [848, 0]
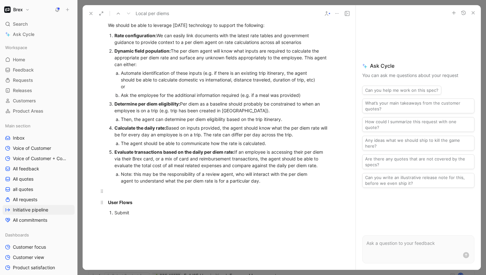
click at [141, 206] on div "User Flows" at bounding box center [219, 202] width 222 height 7
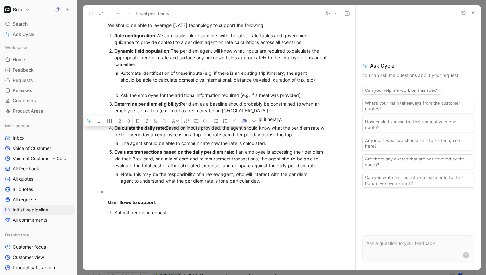
drag, startPoint x: 115, startPoint y: 227, endPoint x: 166, endPoint y: 228, distance: 51.7
click at [166, 216] on div "Submit per diem request:" at bounding box center [222, 213] width 216 height 7
click at [157, 124] on icon "button" at bounding box center [155, 121] width 5 height 5
click at [180, 216] on div "Submit per diem request :" at bounding box center [222, 213] width 216 height 7
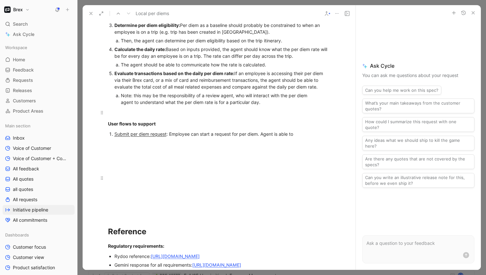
scroll to position [925, 0]
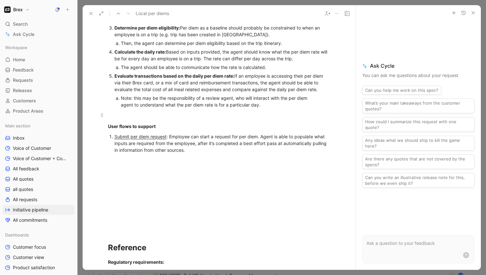
click at [258, 150] on div "Submit per diem request : Employee can start a request for per diem. Agent is a…" at bounding box center [222, 143] width 216 height 20
click at [169, 150] on div "Submit per diem request : Employee can start a request for per diem. Agent is a…" at bounding box center [222, 143] width 216 height 20
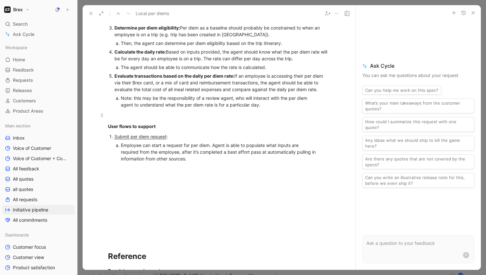
click at [212, 159] on div "Employee can start a request for per diem. Agent is able to populate what input…" at bounding box center [219, 152] width 197 height 20
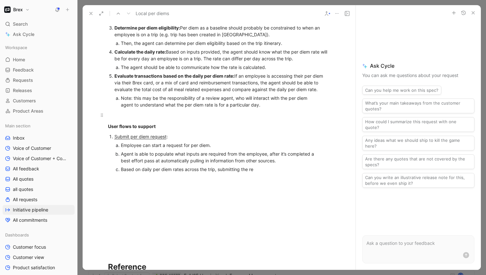
click at [286, 164] on div "Agent is able to populate what inputs are required from the employee, after it’…" at bounding box center [219, 157] width 197 height 13
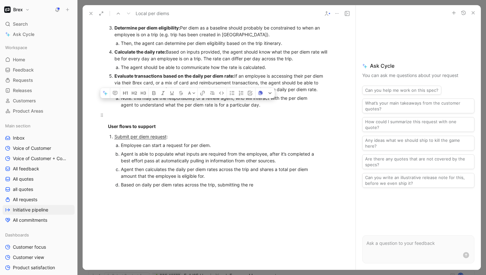
drag, startPoint x: 260, startPoint y: 199, endPoint x: 121, endPoint y: 197, distance: 139.2
click at [121, 188] on div "Based on daily per diem rates across the trip, submitting the re" at bounding box center [219, 185] width 197 height 7
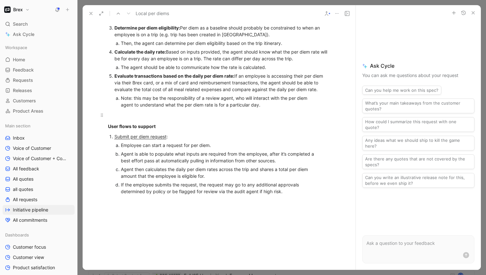
click at [121, 195] on div "If the employee submits the request, the request may go to any additional appro…" at bounding box center [219, 188] width 197 height 13
click at [285, 195] on div "Once the employee submits the request, the request may go to any additional app…" at bounding box center [219, 188] width 197 height 13
click at [297, 204] on div "Once the request is approved, the per diem amount is paid out to the employee." at bounding box center [219, 200] width 197 height 7
click at [255, 212] on div at bounding box center [222, 209] width 216 height 7
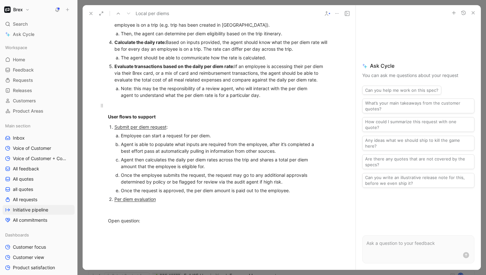
scroll to position [948, 0]
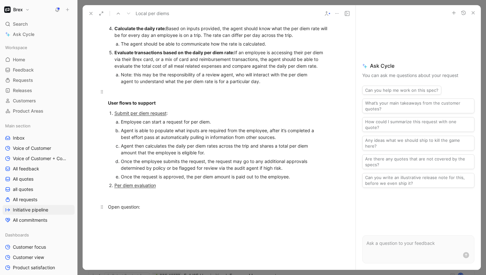
click at [130, 211] on div "Open question:" at bounding box center [219, 207] width 222 height 7
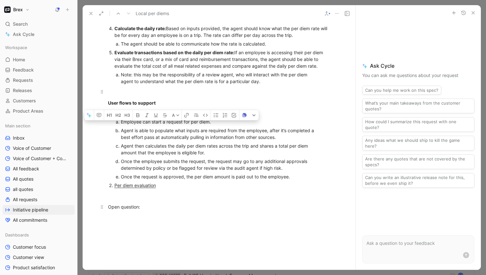
click at [130, 211] on div "Open question:" at bounding box center [219, 207] width 222 height 7
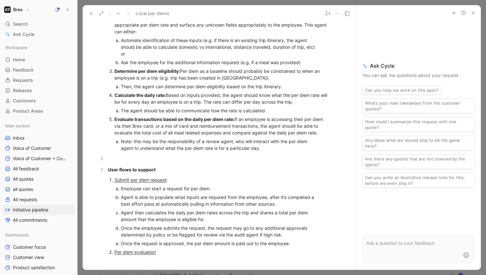
scroll to position [885, 0]
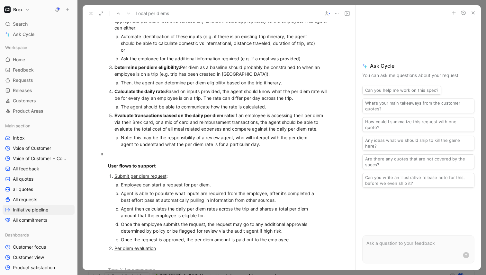
click at [124, 158] on div at bounding box center [219, 154] width 222 height 7
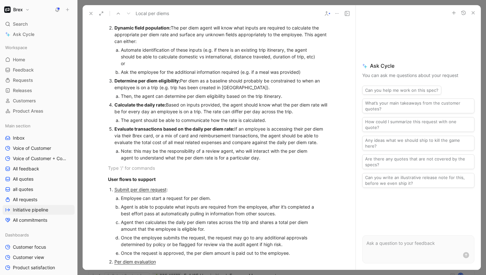
scroll to position [881, 0]
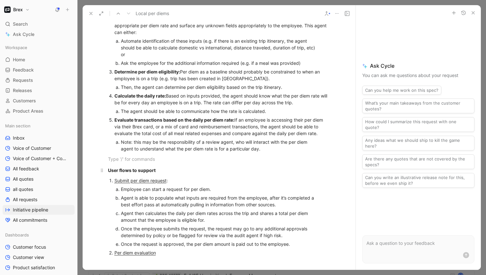
click at [139, 173] on strong "User flows to support" at bounding box center [132, 170] width 48 height 5
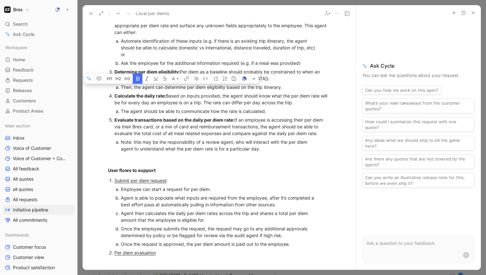
click at [139, 81] on icon "button" at bounding box center [137, 79] width 3 height 4
click at [160, 174] on div "User flows to support" at bounding box center [219, 170] width 222 height 7
drag, startPoint x: 160, startPoint y: 185, endPoint x: 129, endPoint y: 185, distance: 31.2
click at [129, 174] on div "User flows to support" at bounding box center [219, 170] width 222 height 7
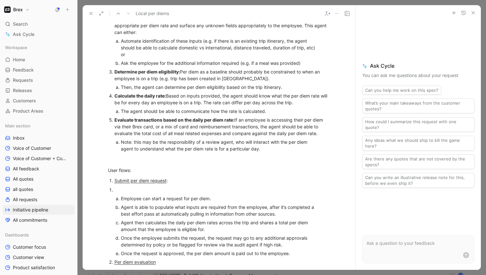
click at [147, 193] on div at bounding box center [222, 190] width 216 height 7
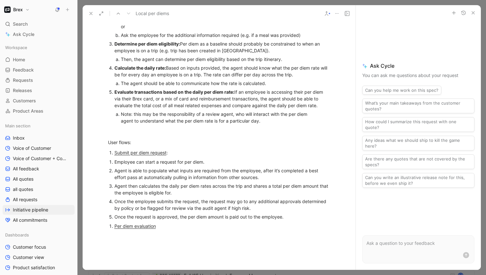
scroll to position [927, 0]
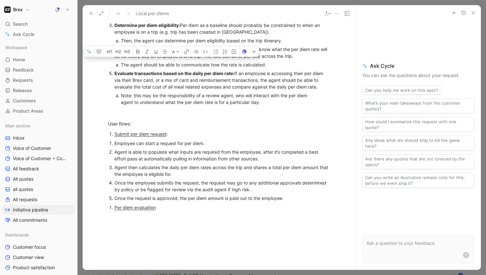
drag, startPoint x: 113, startPoint y: 157, endPoint x: 123, endPoint y: 210, distance: 54.2
click at [123, 203] on ol "Employee can start a request for per diem. Agent is able to populate what input…" at bounding box center [219, 171] width 247 height 64
click at [224, 54] on icon "button" at bounding box center [224, 51] width 5 height 5
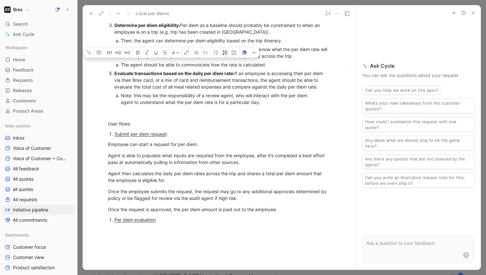
click at [224, 55] on icon "button" at bounding box center [224, 52] width 5 height 5
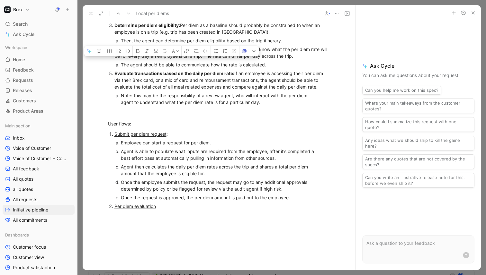
click at [213, 193] on div "Once the employee submits the request, the request may go to any additional app…" at bounding box center [219, 185] width 197 height 13
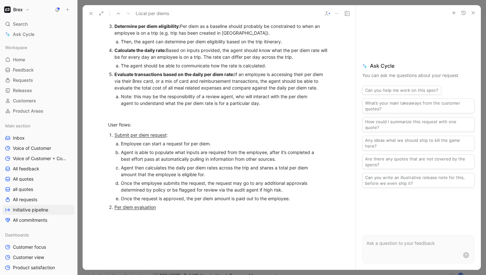
scroll to position [932, 0]
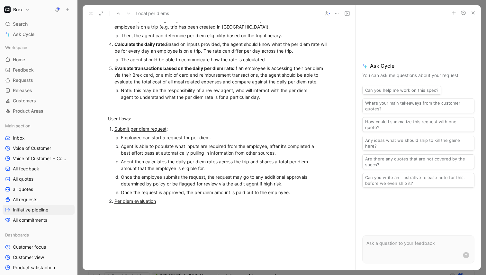
click at [177, 205] on div "Per diem evaluation" at bounding box center [222, 201] width 216 height 7
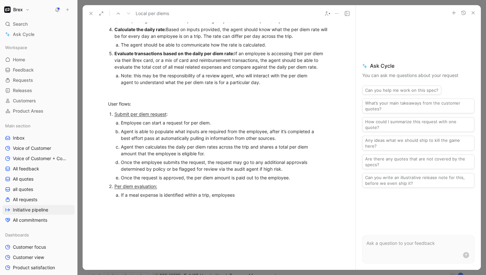
scroll to position [949, 0]
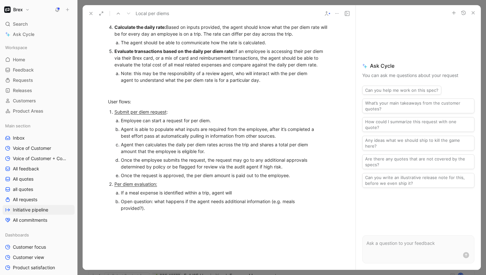
click at [242, 196] on div "If a meal expense is identified within a trip, agent will" at bounding box center [219, 193] width 197 height 7
click at [273, 196] on div "If a meal expense is identified within a trip, agent will flag for" at bounding box center [219, 193] width 197 height 7
click at [121, 197] on li "If a meal expense is identified within a trip, agent will flag for" at bounding box center [219, 193] width 197 height 9
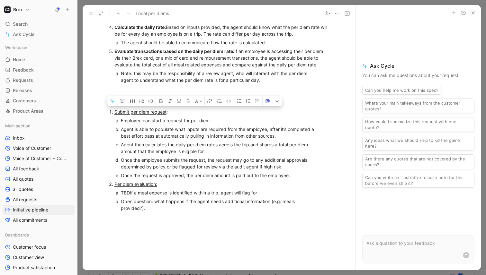
drag, startPoint x: 264, startPoint y: 206, endPoint x: 130, endPoint y: 207, distance: 133.7
click at [130, 196] on div "TBDIf a meal expense is identified within a trip, agent will flag for" at bounding box center [219, 193] width 197 height 7
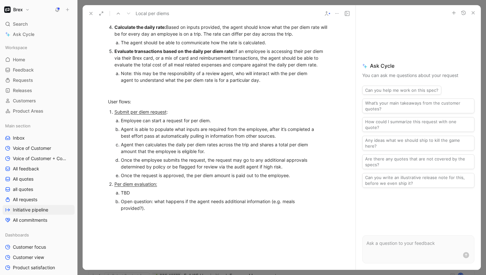
click at [121, 213] on li "Open question: what happens if the agent needs additional information (e.g. mea…" at bounding box center [219, 204] width 197 height 15
click at [175, 212] on div "Open question: what happens if the agent needs additional information (e.g. mea…" at bounding box center [216, 204] width 179 height 13
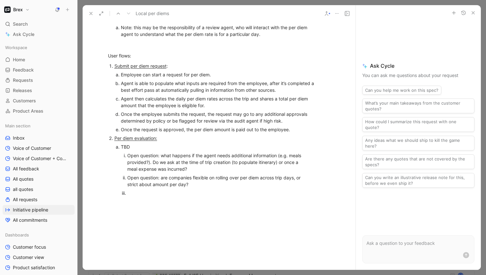
scroll to position [996, 0]
click at [201, 196] on div at bounding box center [216, 193] width 179 height 7
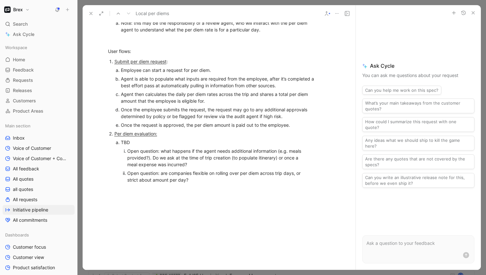
scroll to position [1002, 0]
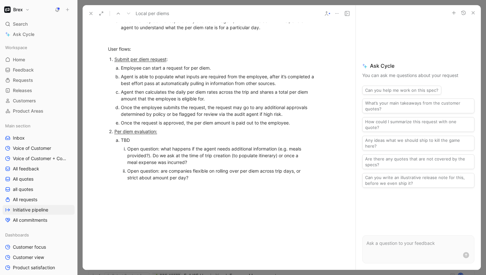
click at [303, 118] on div "Once the employee submits the request, the request may go to any additional app…" at bounding box center [219, 110] width 197 height 13
click at [302, 126] on div "Once the request is approved, the per diem amount is paid out to the employee." at bounding box center [219, 123] width 197 height 7
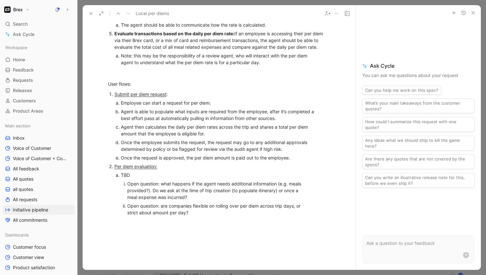
scroll to position [973, 0]
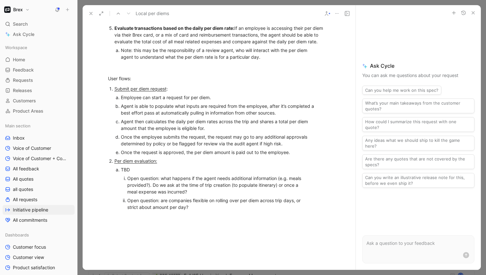
click at [212, 211] on div "Open question: are companies flexible on rolling over per diem across trip days…" at bounding box center [216, 203] width 179 height 13
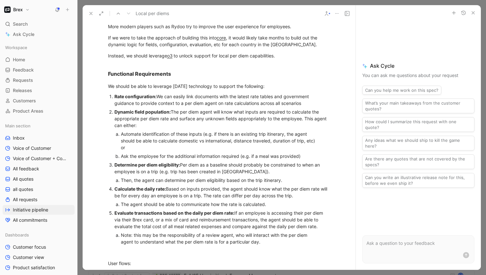
scroll to position [784, 0]
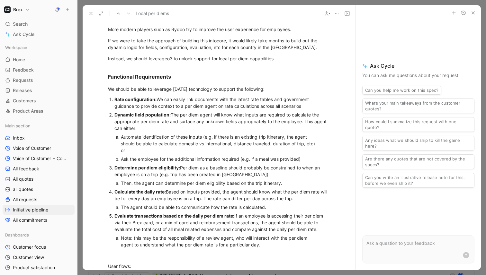
click at [277, 211] on div "The agent should be able to communicate how the rate is calculated." at bounding box center [219, 207] width 197 height 7
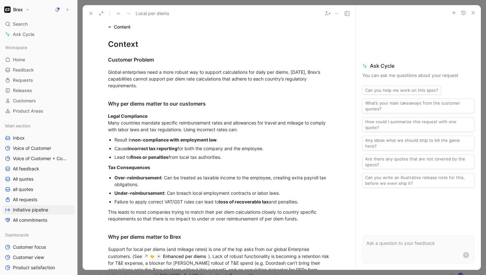
scroll to position [0, 0]
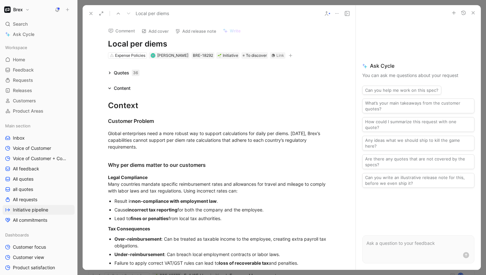
click at [474, 13] on icon "button" at bounding box center [473, 12] width 5 height 5
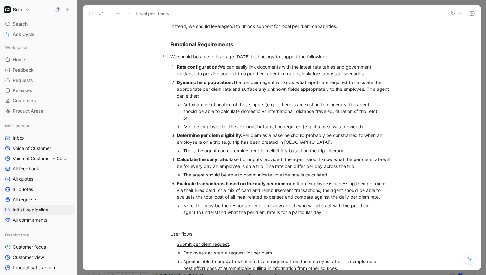
scroll to position [828, 0]
